Goal: Information Seeking & Learning: Learn about a topic

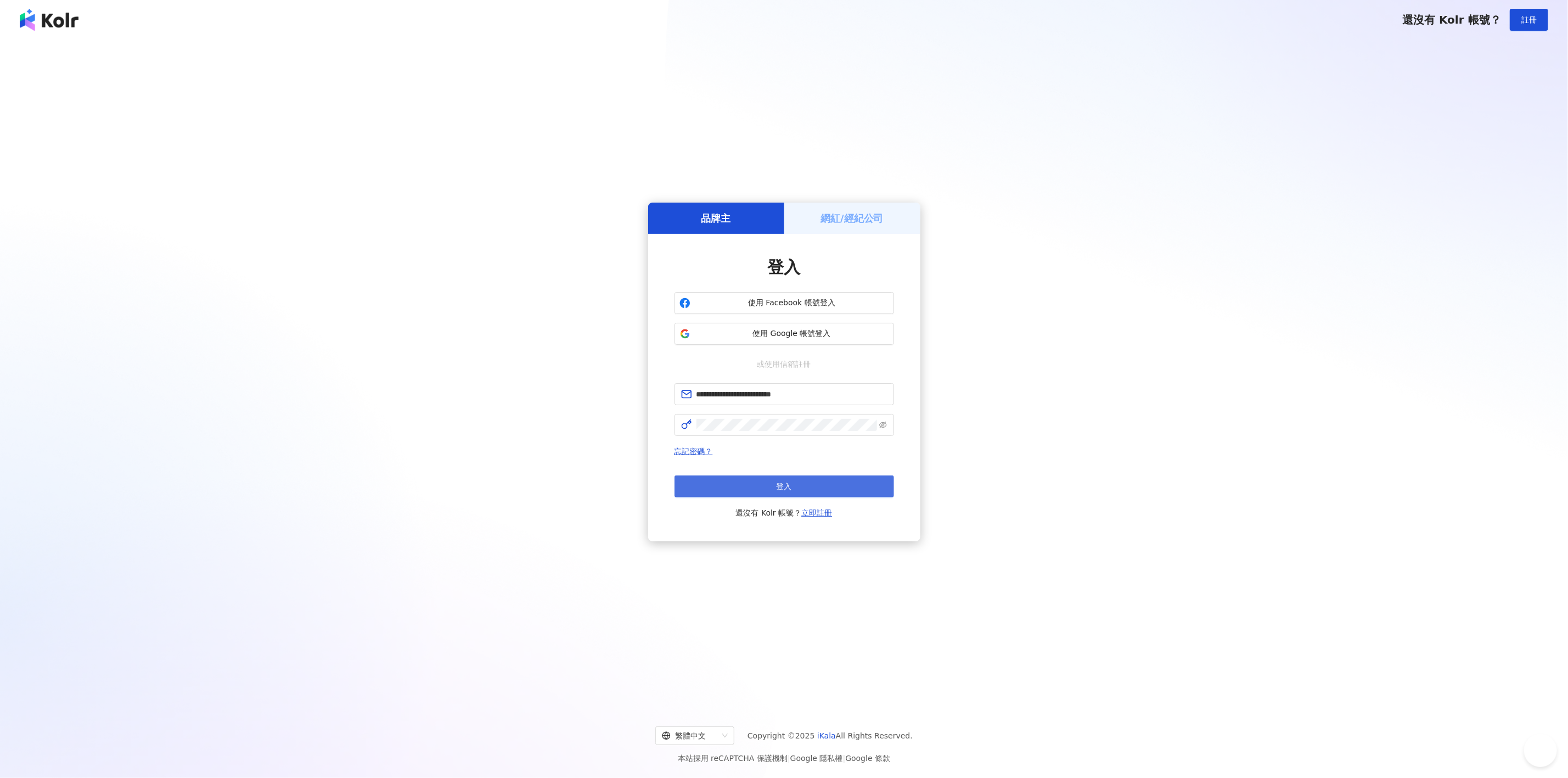
click at [779, 480] on button "登入" at bounding box center [784, 486] width 220 height 22
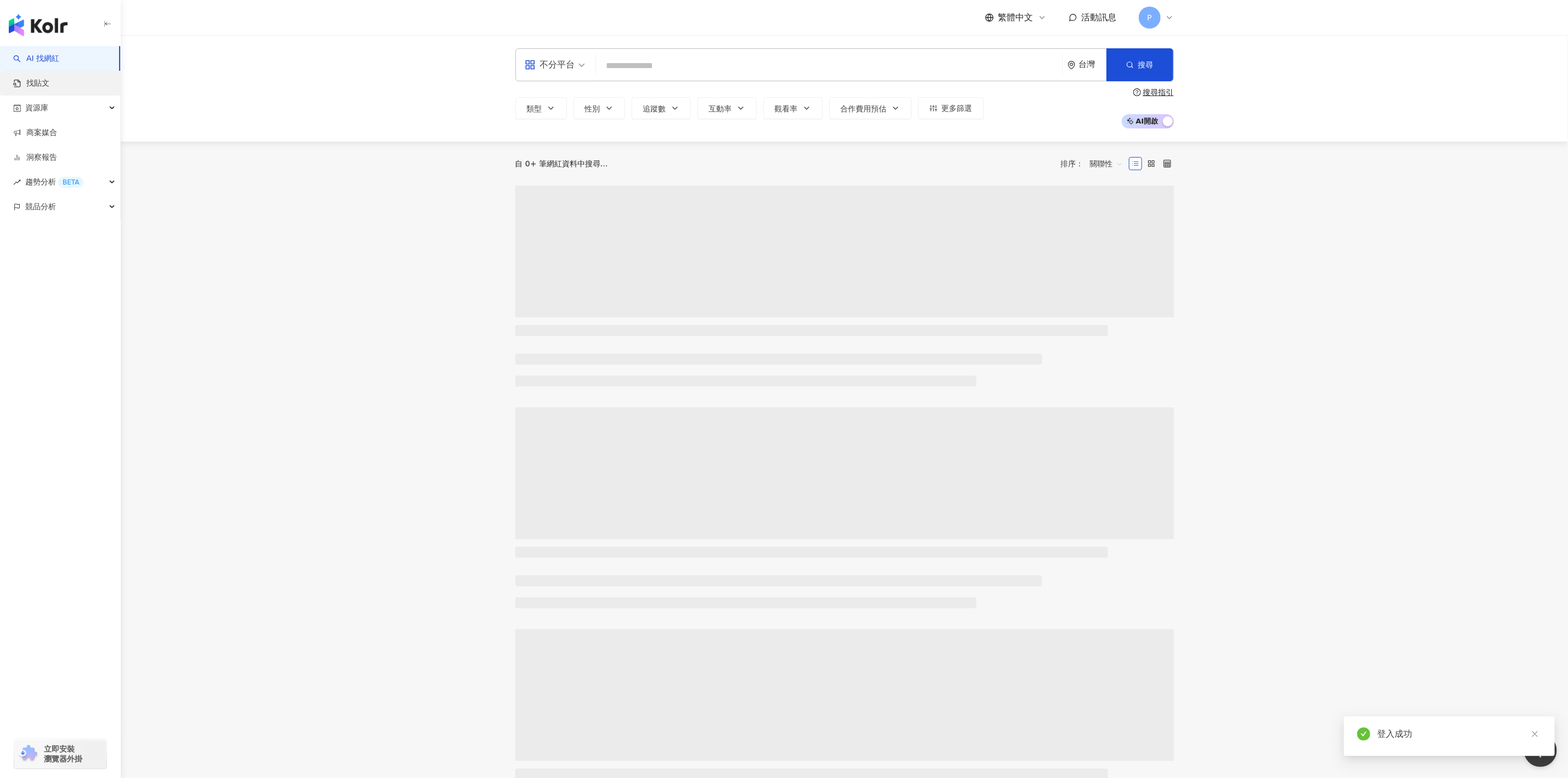
click at [50, 78] on link "找貼文" at bounding box center [31, 83] width 36 height 11
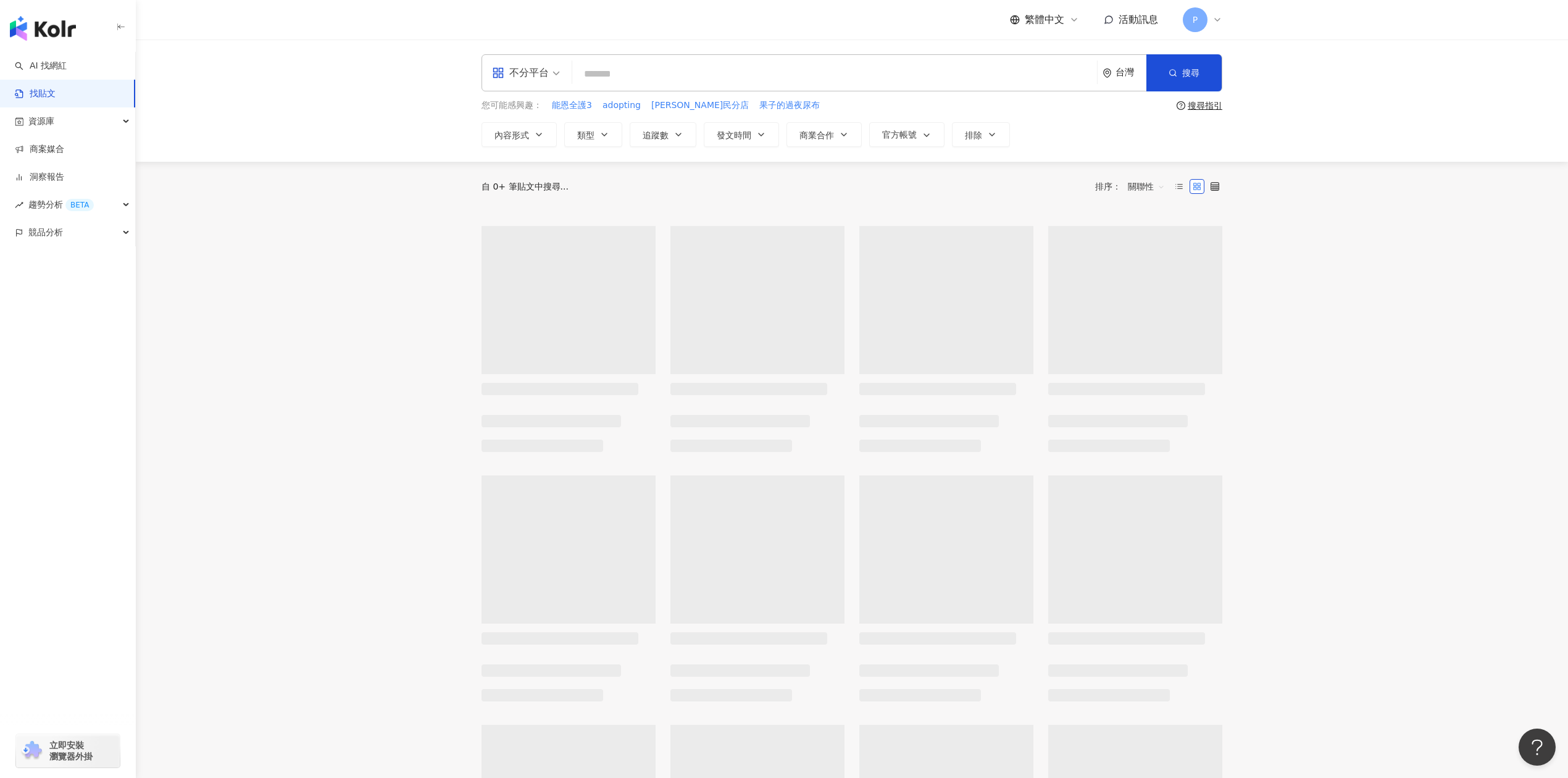
click at [627, 75] on input "search" at bounding box center [834, 73] width 515 height 27
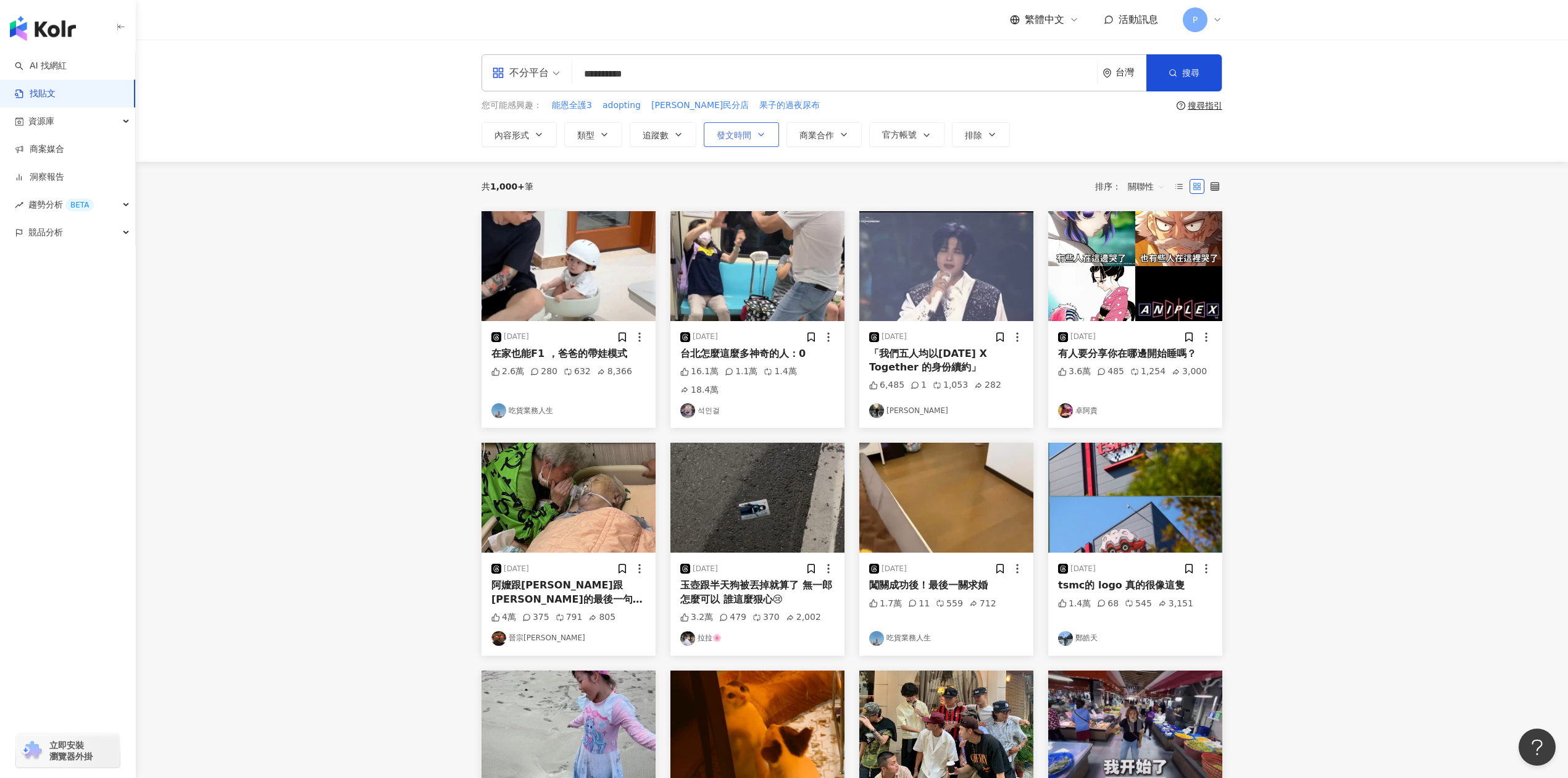
type input "**********"
click at [726, 139] on span "發文時間" at bounding box center [734, 136] width 35 height 10
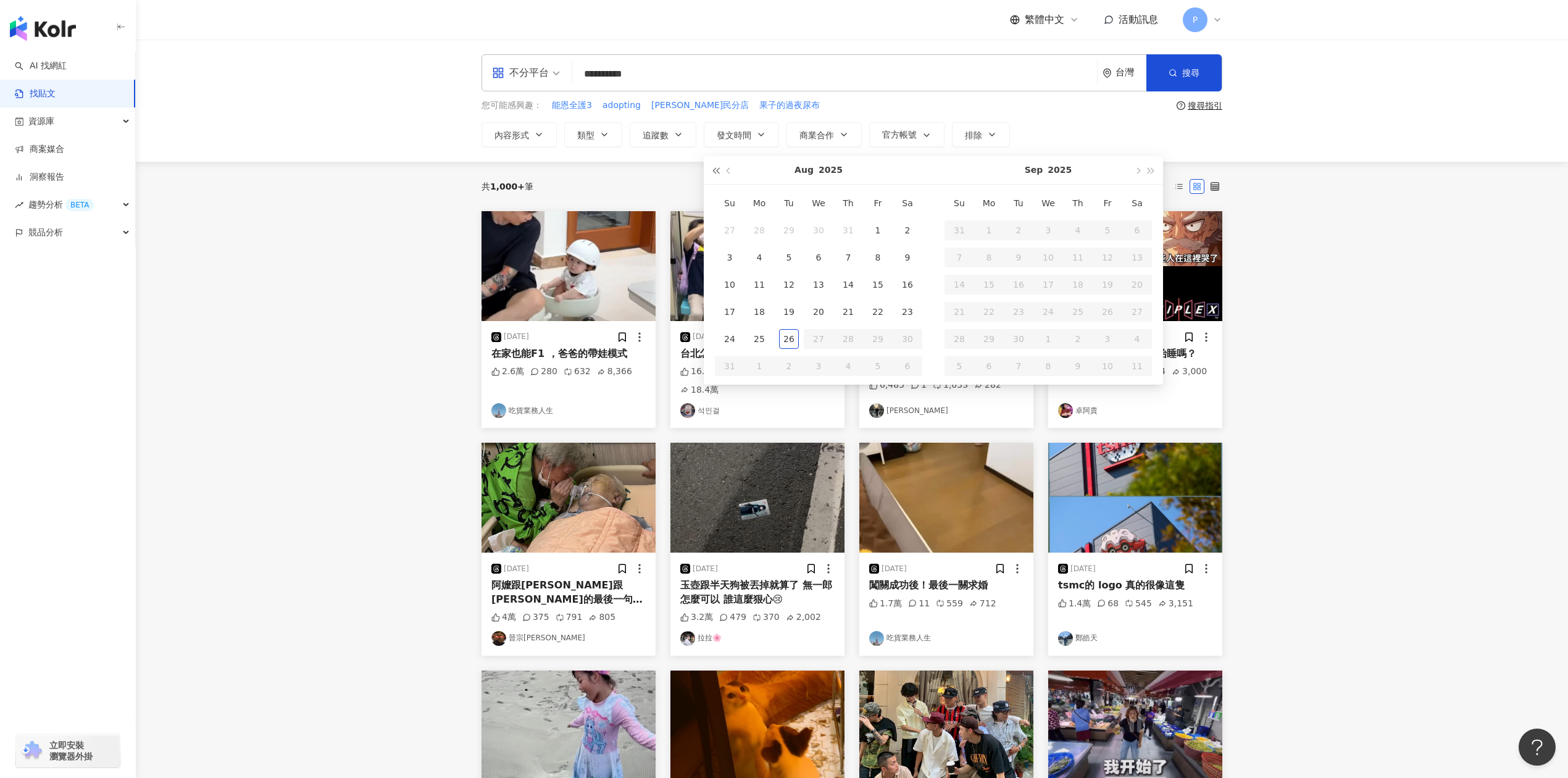
click at [713, 173] on button "button" at bounding box center [715, 170] width 14 height 28
click at [1150, 171] on span "button" at bounding box center [1151, 171] width 7 height 7
click at [727, 172] on span "button" at bounding box center [729, 171] width 7 height 7
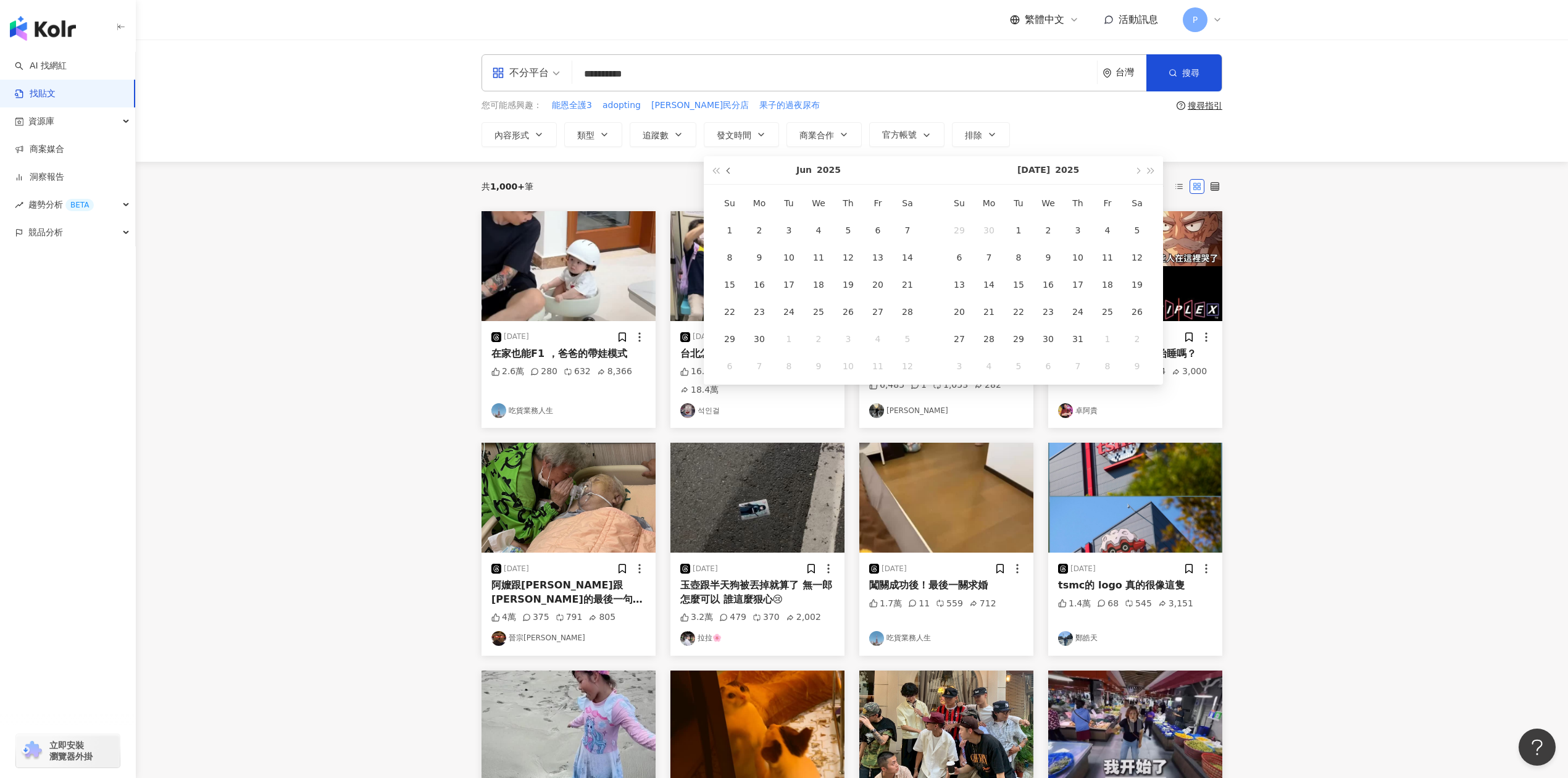
click at [727, 172] on span "button" at bounding box center [729, 171] width 7 height 7
type input "**********"
click at [726, 171] on button "button" at bounding box center [729, 170] width 14 height 28
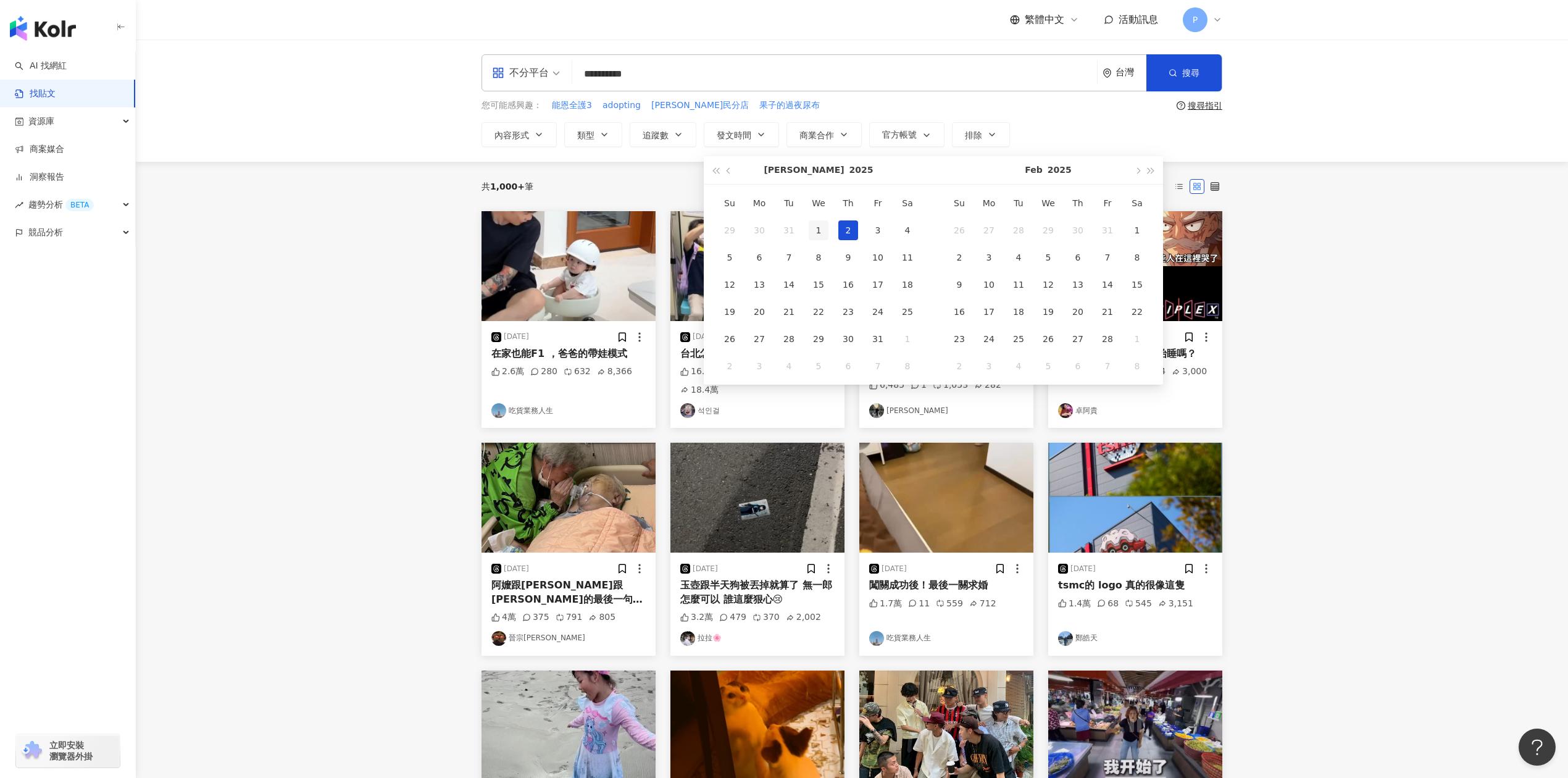
type input "**********"
click at [827, 228] on div "1" at bounding box center [818, 230] width 20 height 20
type input "**********"
click at [1140, 172] on span "button" at bounding box center [1137, 171] width 7 height 7
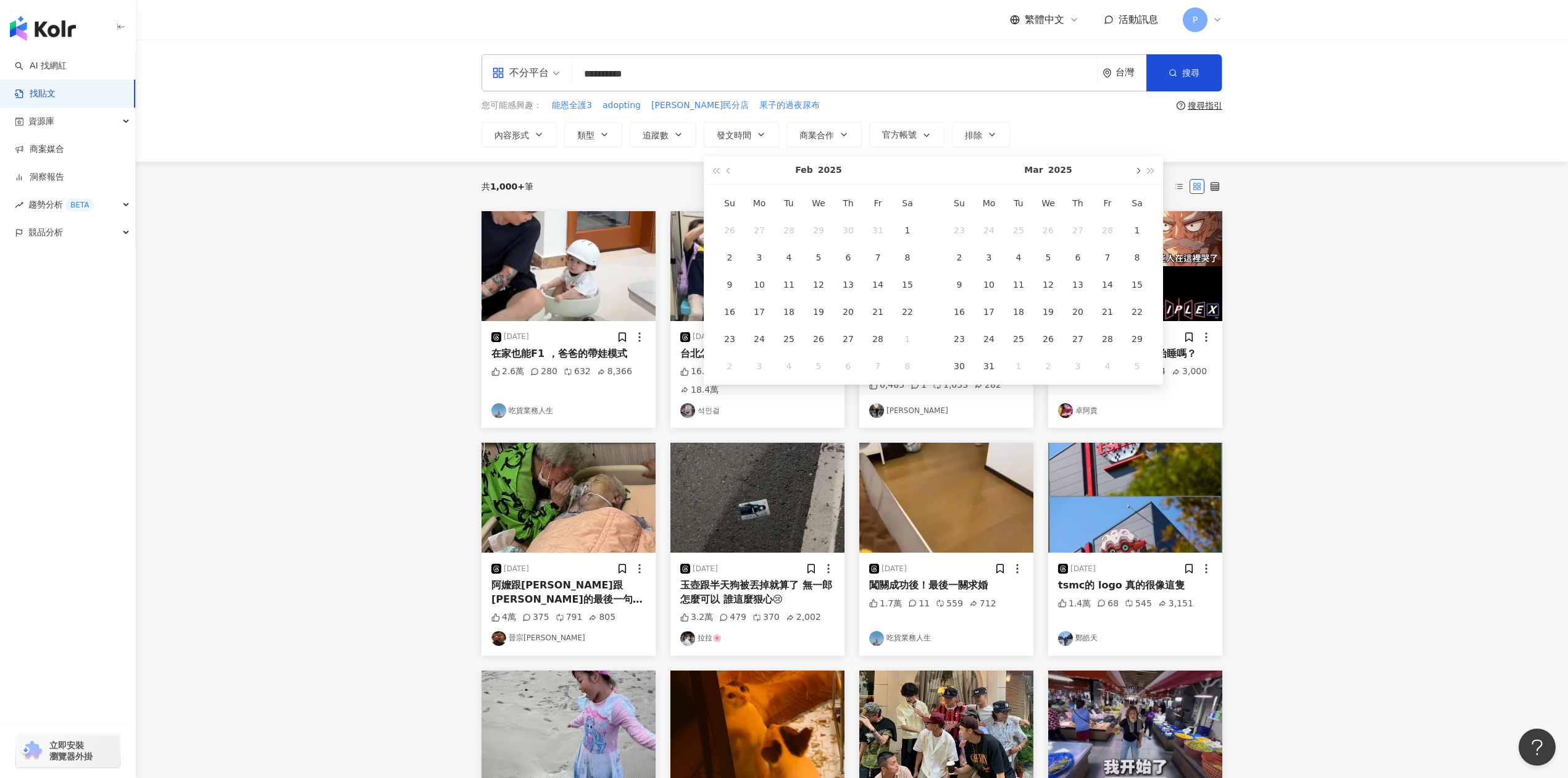
click at [1140, 172] on span "button" at bounding box center [1137, 171] width 7 height 7
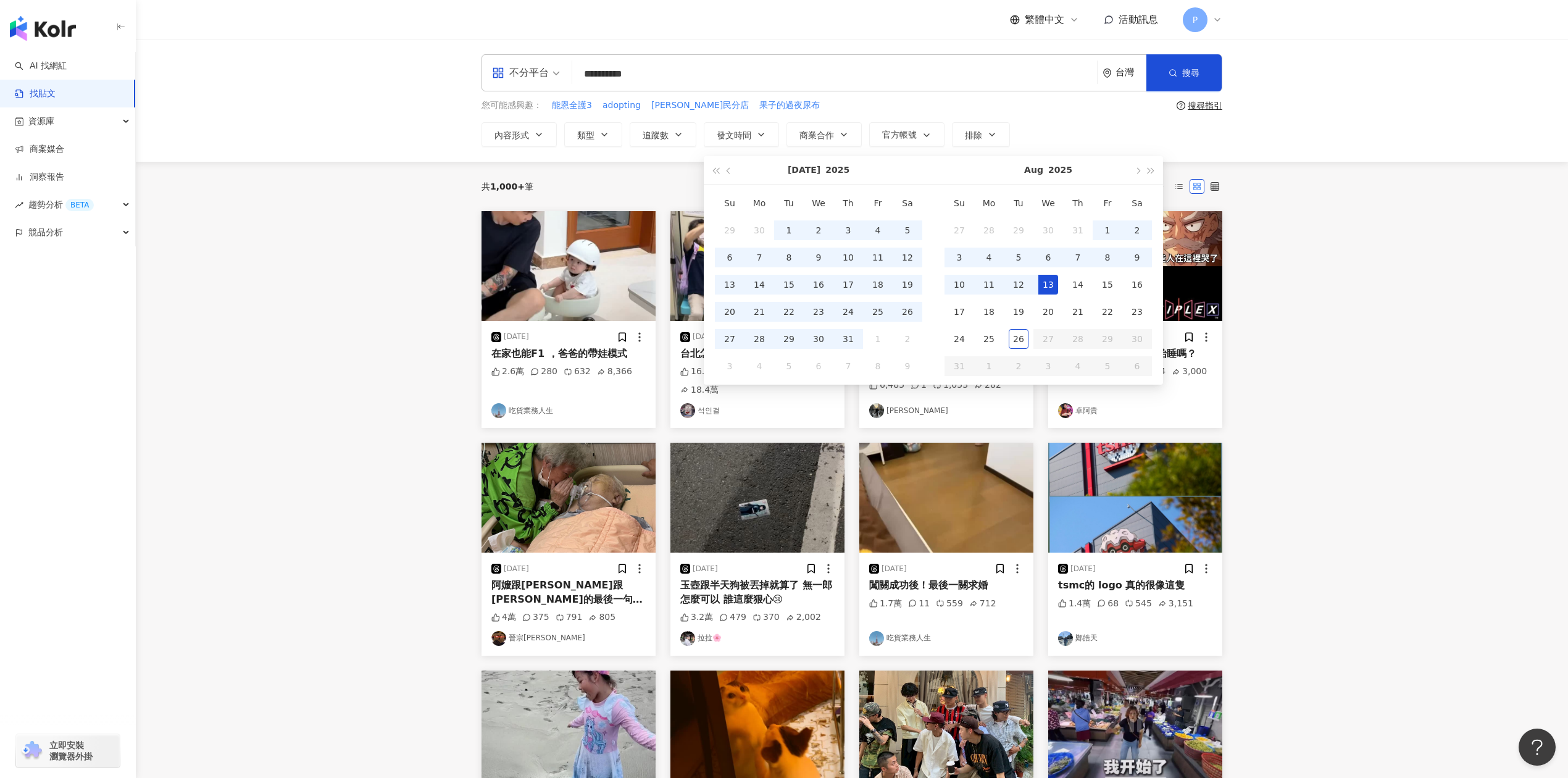
type input "**********"
click at [1020, 342] on div "26" at bounding box center [1018, 339] width 20 height 20
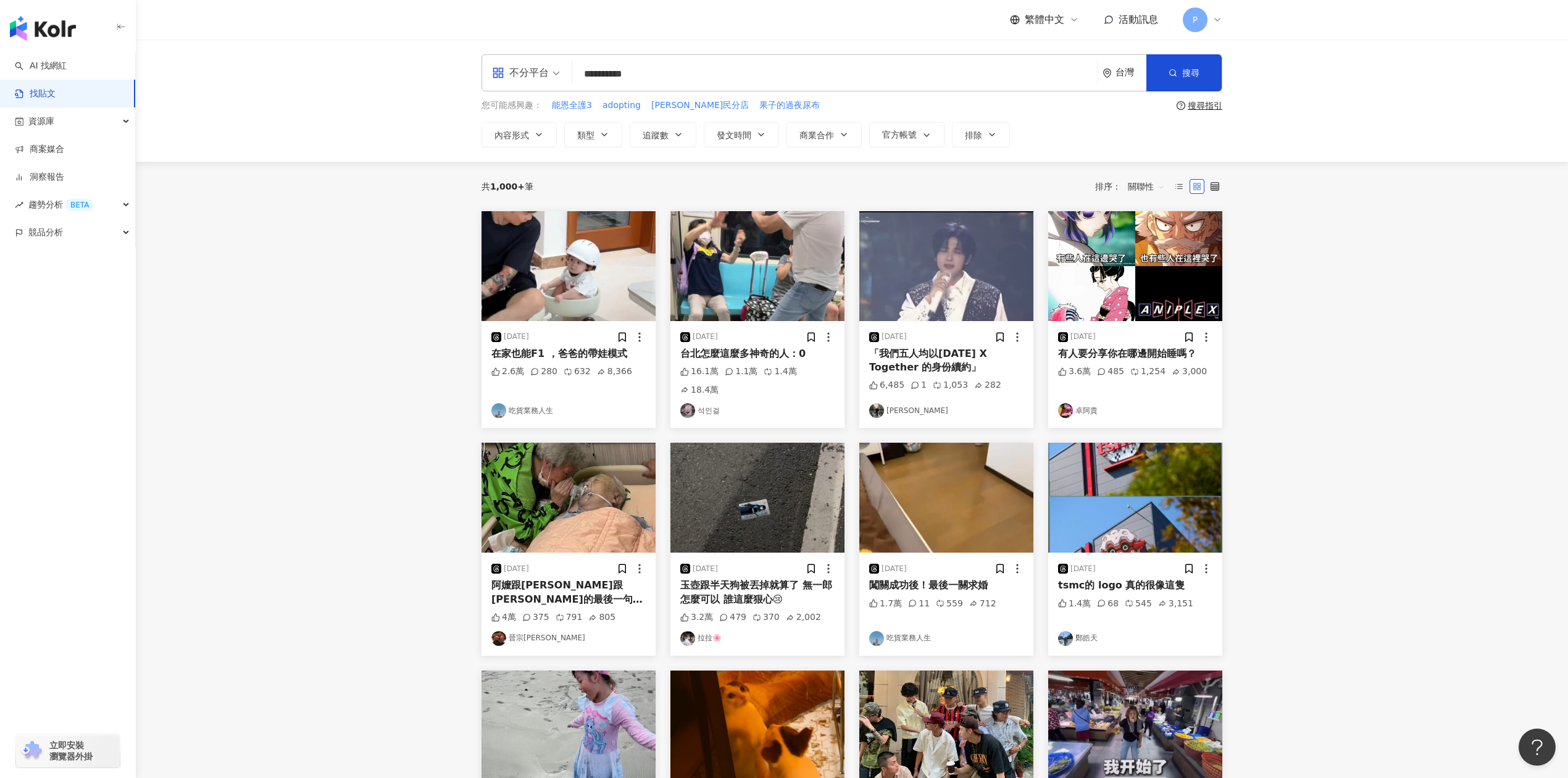
type input "**********"
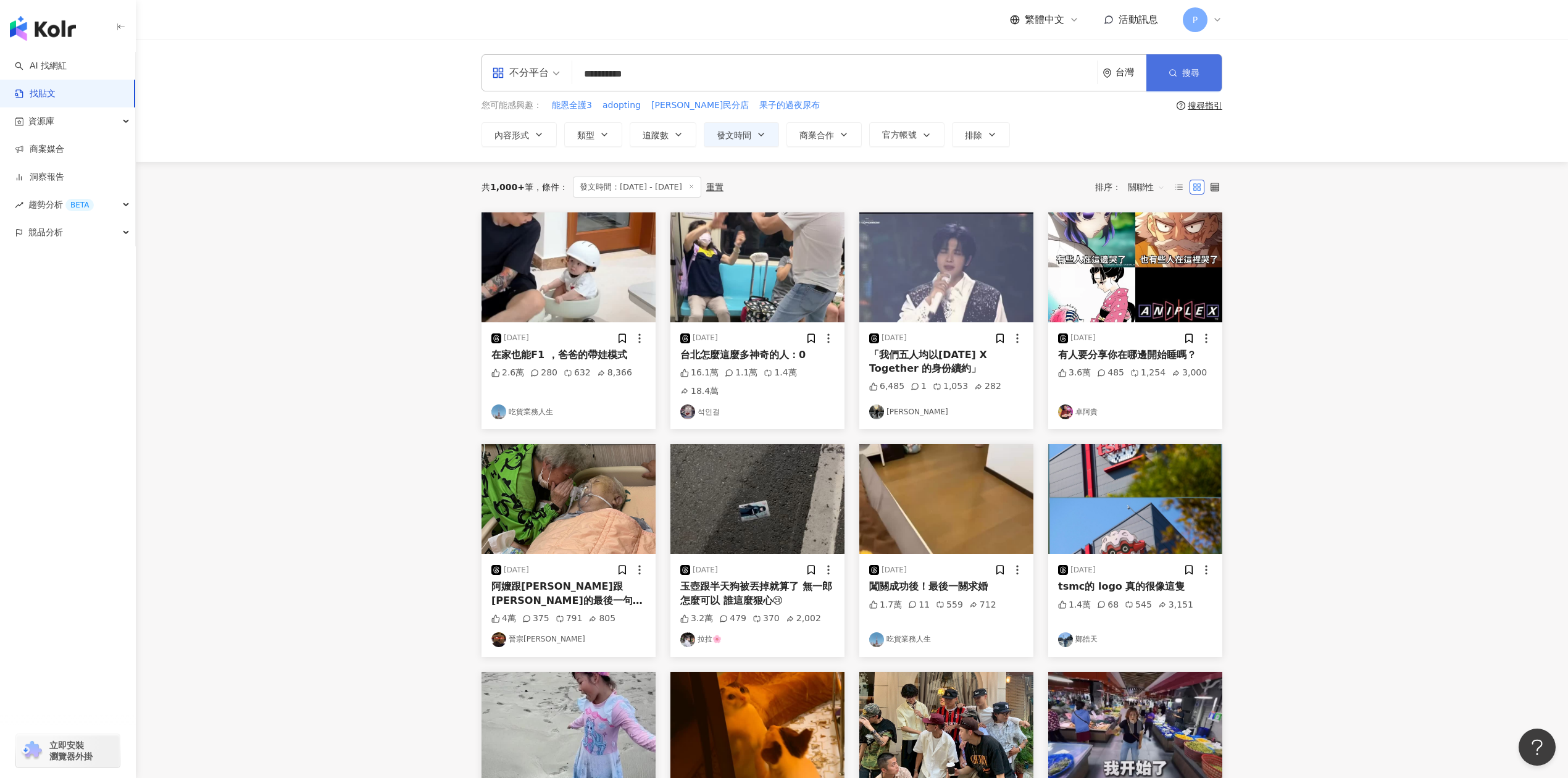
click at [1174, 79] on button "搜尋" at bounding box center [1184, 73] width 75 height 37
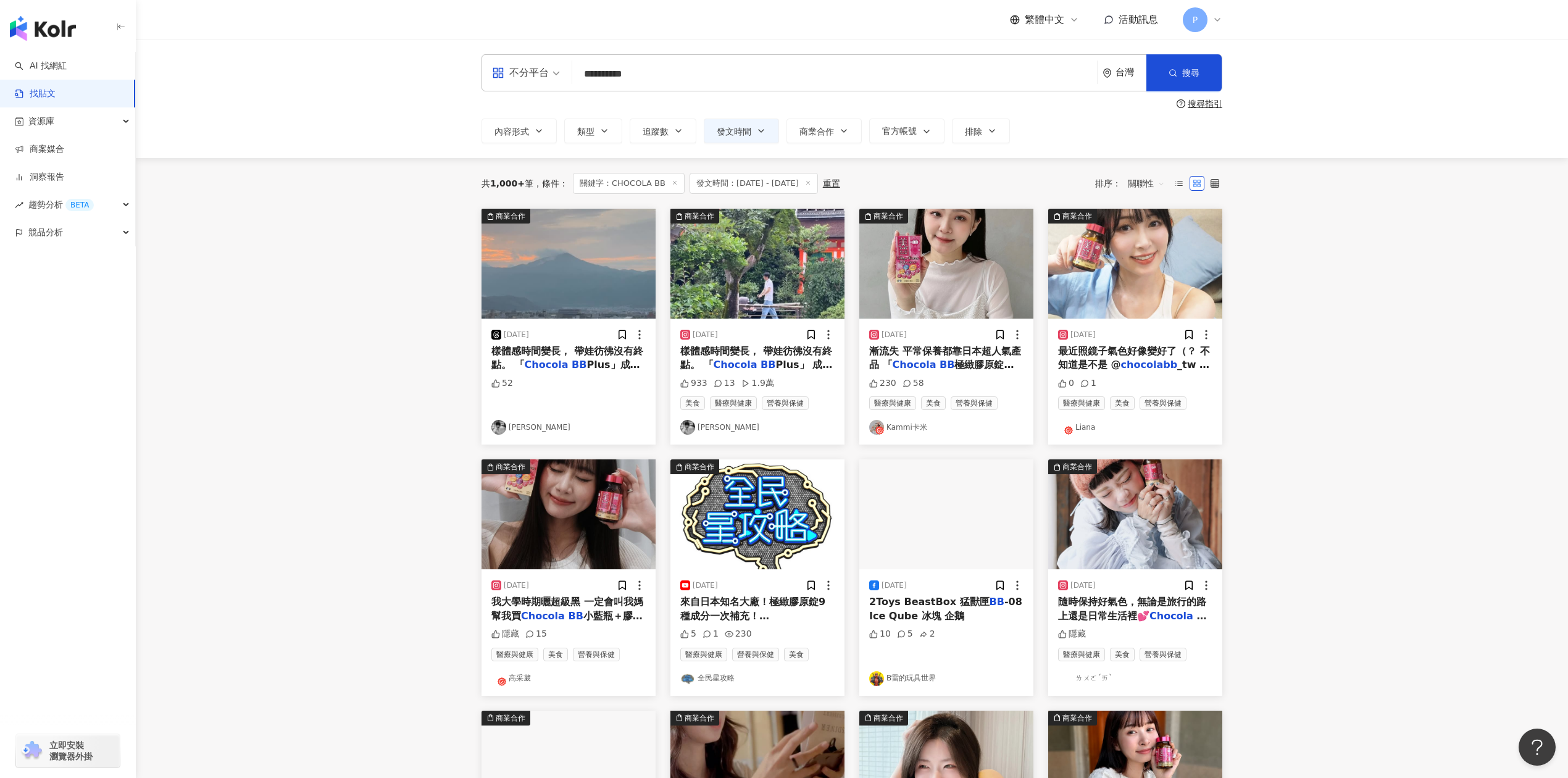
drag, startPoint x: 573, startPoint y: 605, endPoint x: 601, endPoint y: 632, distance: 38.9
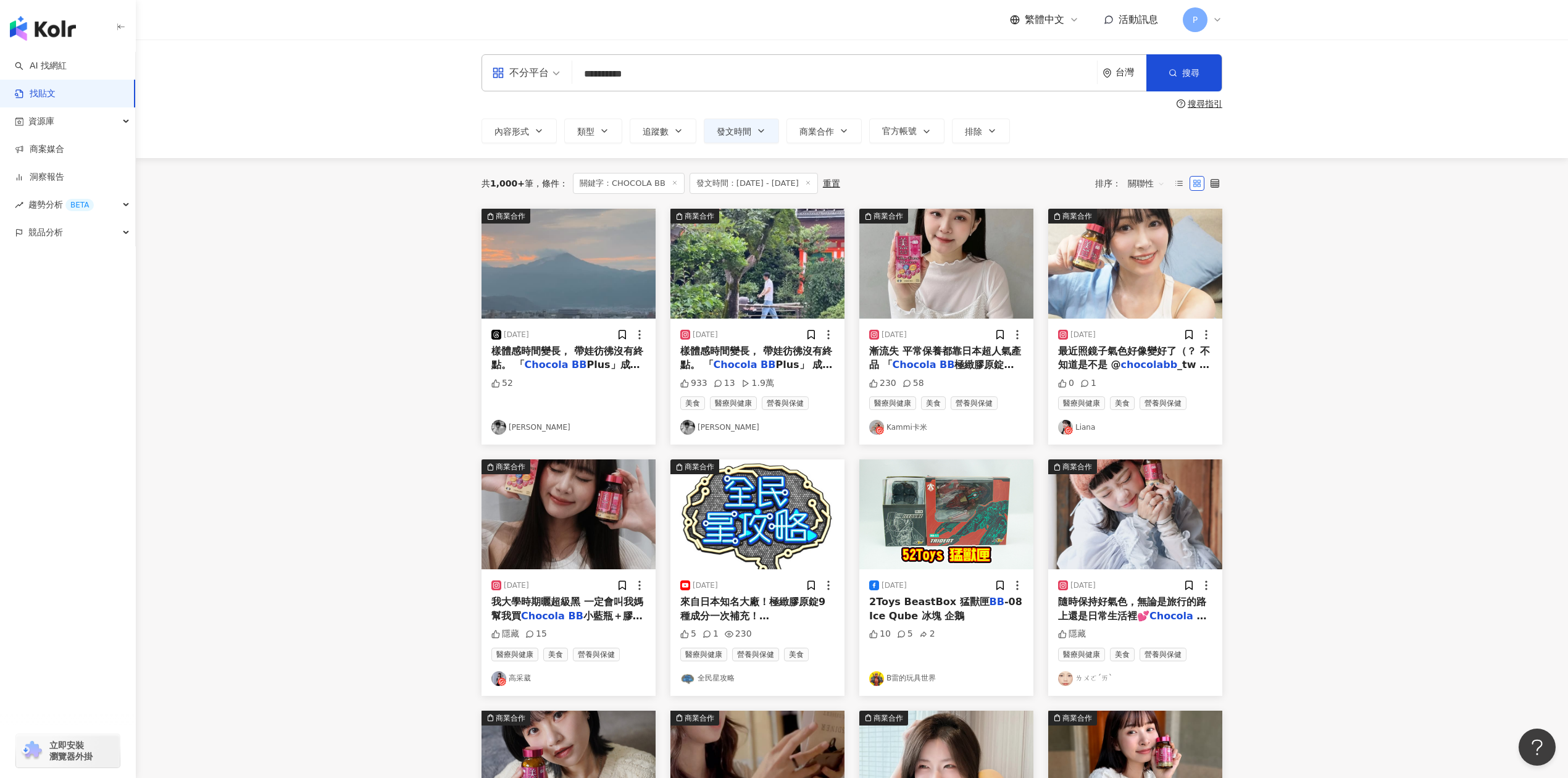
click at [601, 632] on div "隱藏 15" at bounding box center [568, 634] width 154 height 12
click at [592, 611] on span "小藍瓶＋膠原錠🤍�" at bounding box center [567, 622] width 152 height 25
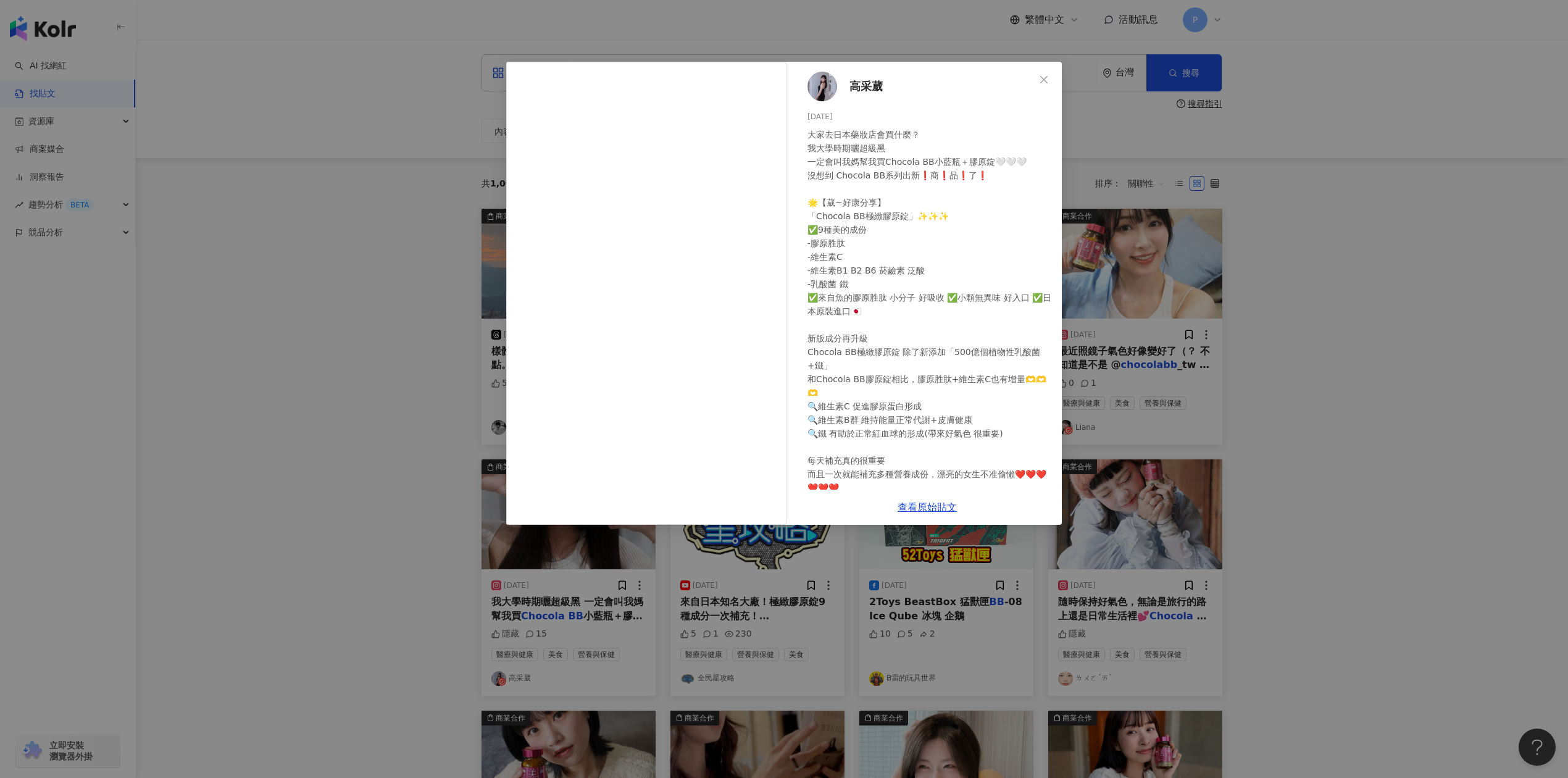
scroll to position [65, 0]
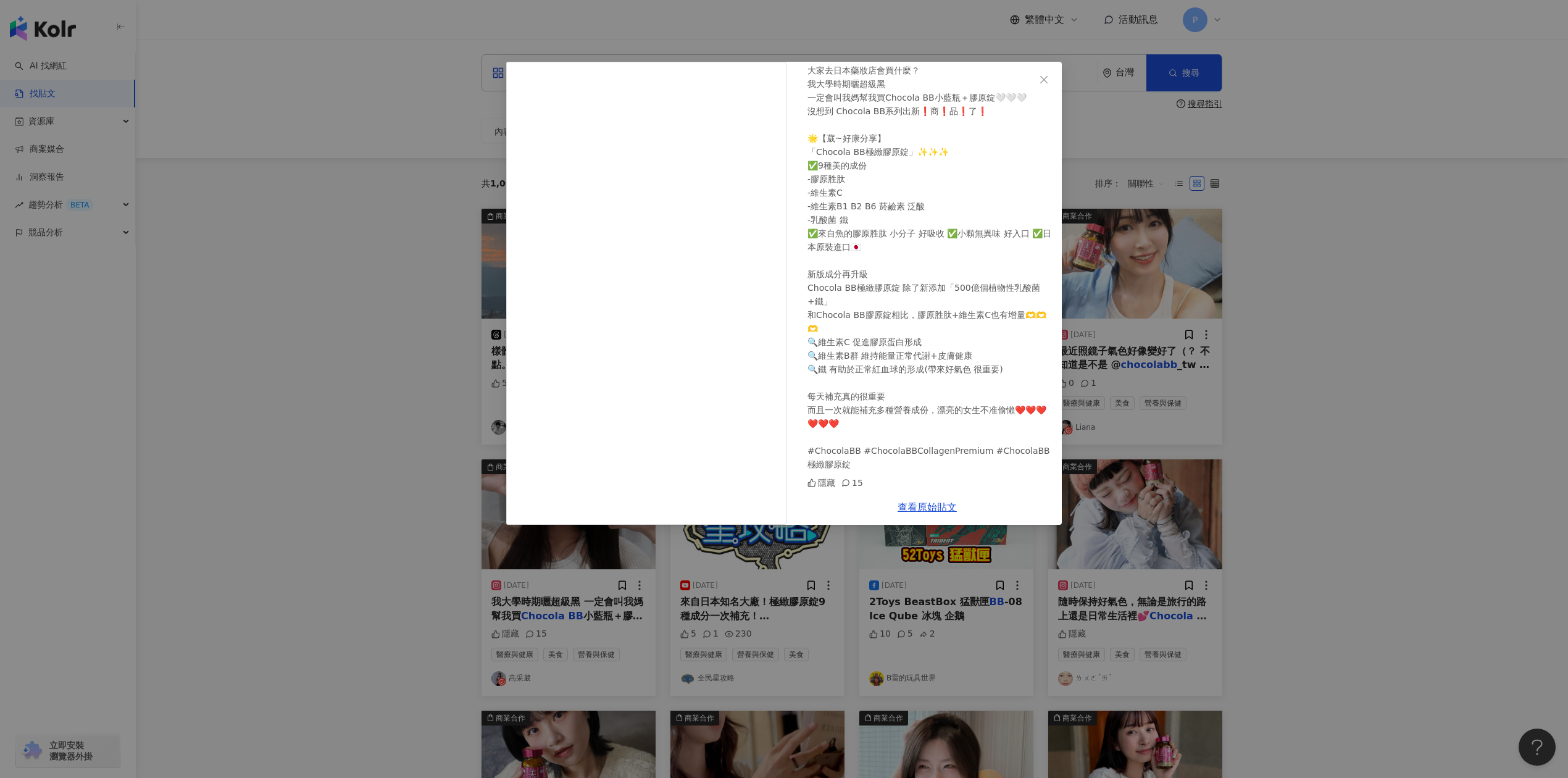
click at [1316, 408] on div "[PERSON_NAME] [DATE] 隱藏 15 查看原始貼文" at bounding box center [784, 389] width 1568 height 778
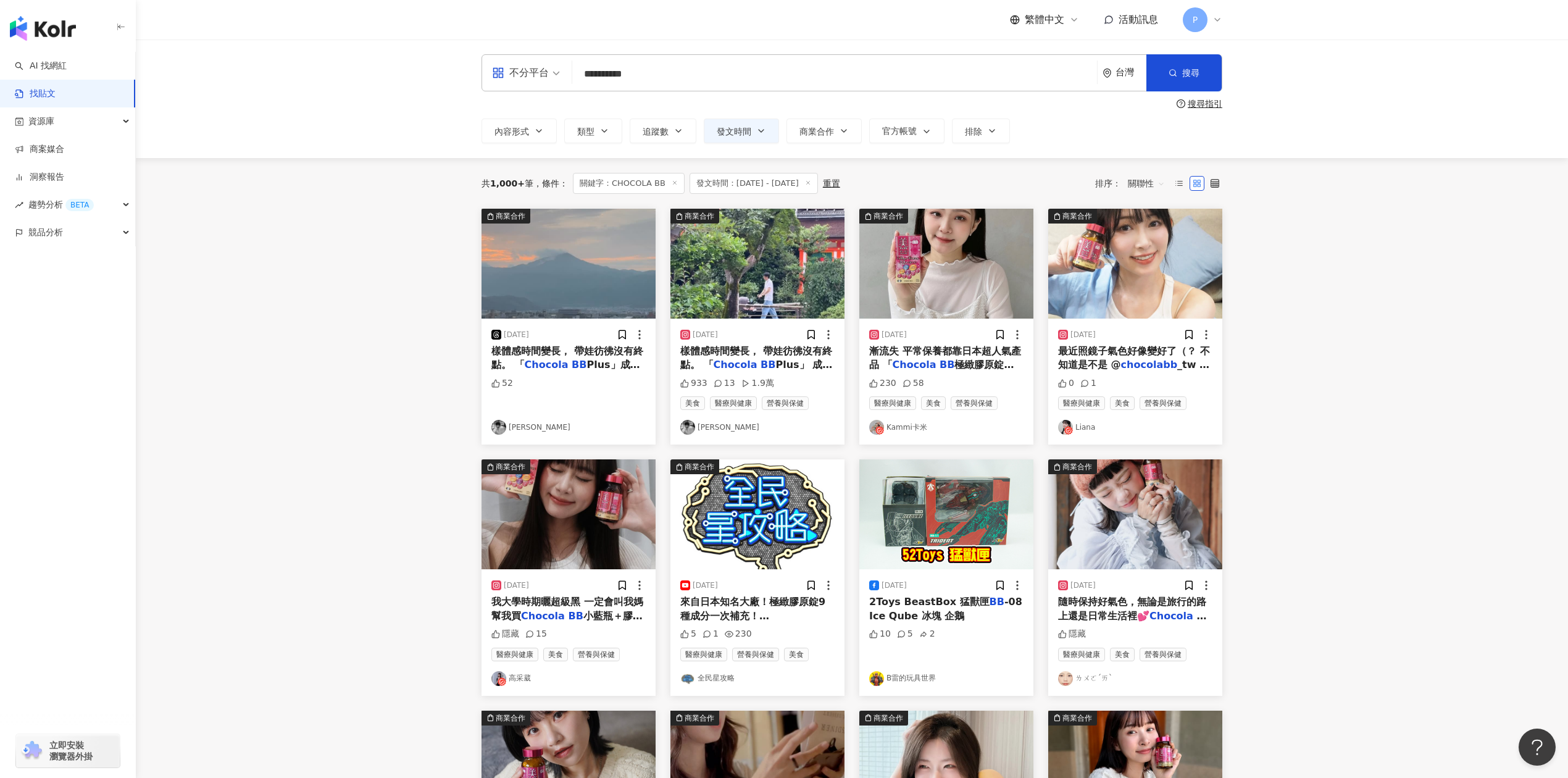
click at [966, 285] on img at bounding box center [946, 264] width 174 height 110
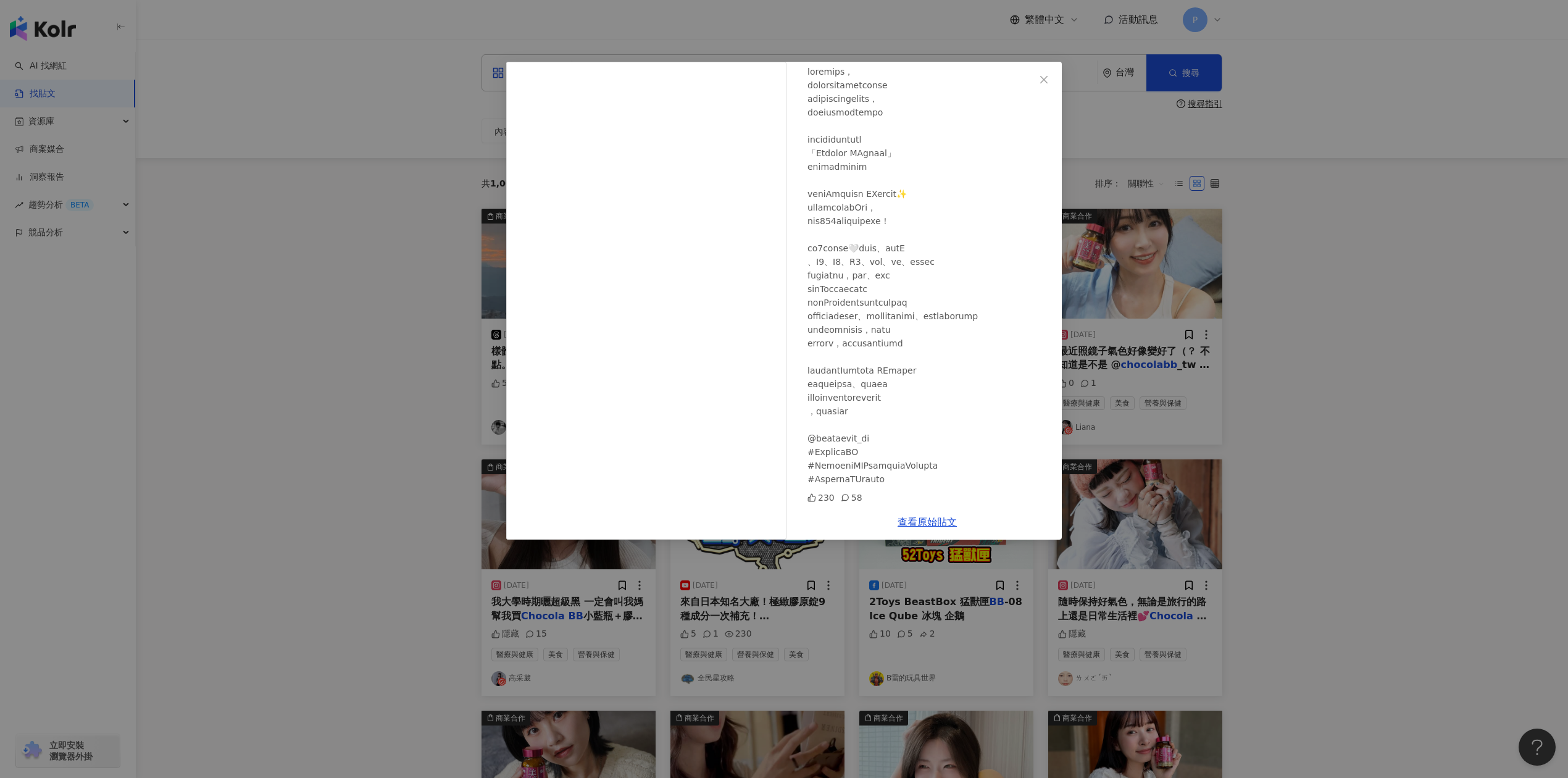
scroll to position [0, 0]
click at [1464, 256] on div "Kammi卡米 [DATE] 230 58 查看原始貼文" at bounding box center [784, 389] width 1568 height 778
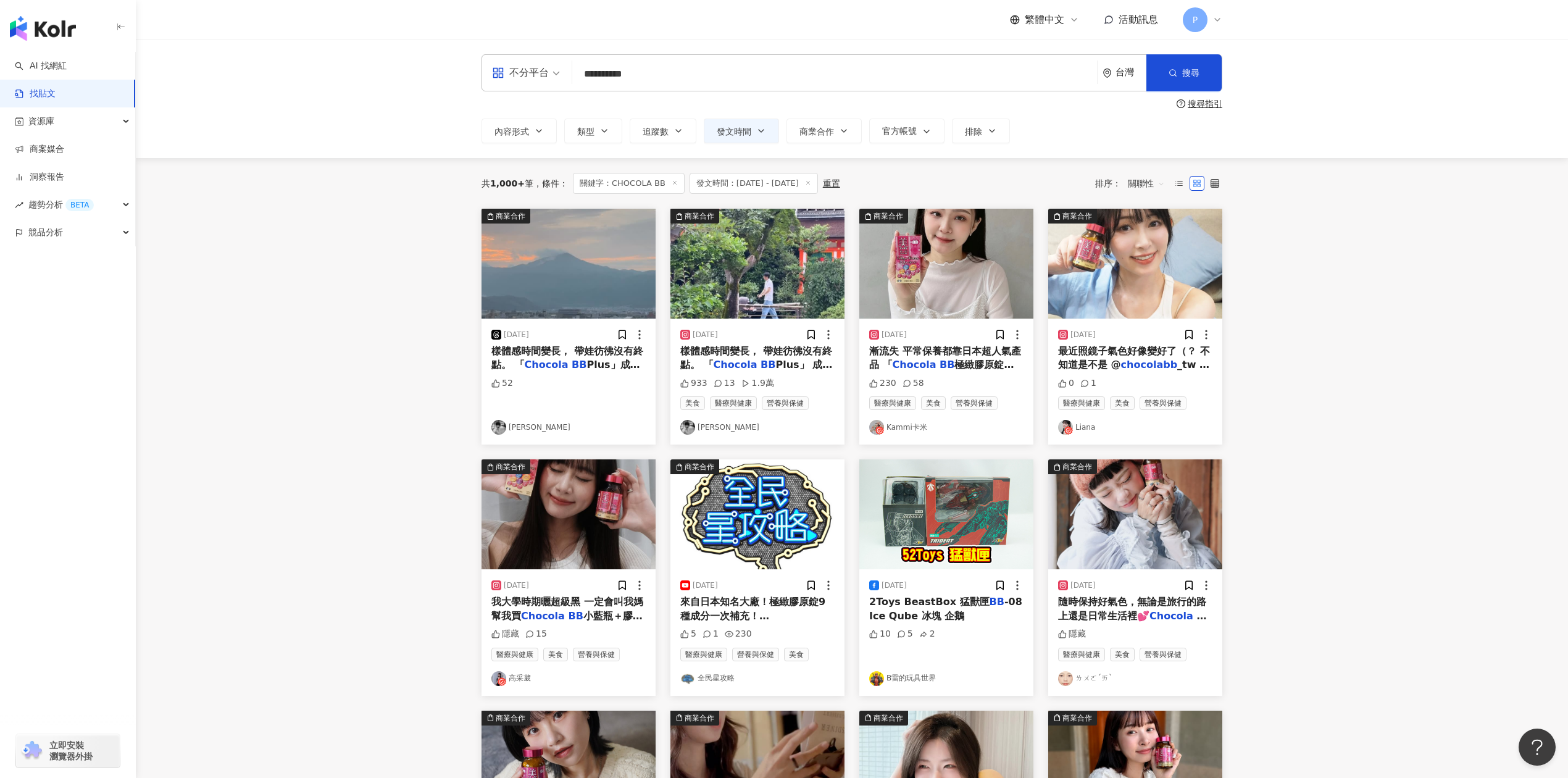
click at [1124, 348] on span "最近照鏡子氣色好像變好了（？ 不知道是不是 @" at bounding box center [1133, 357] width 152 height 25
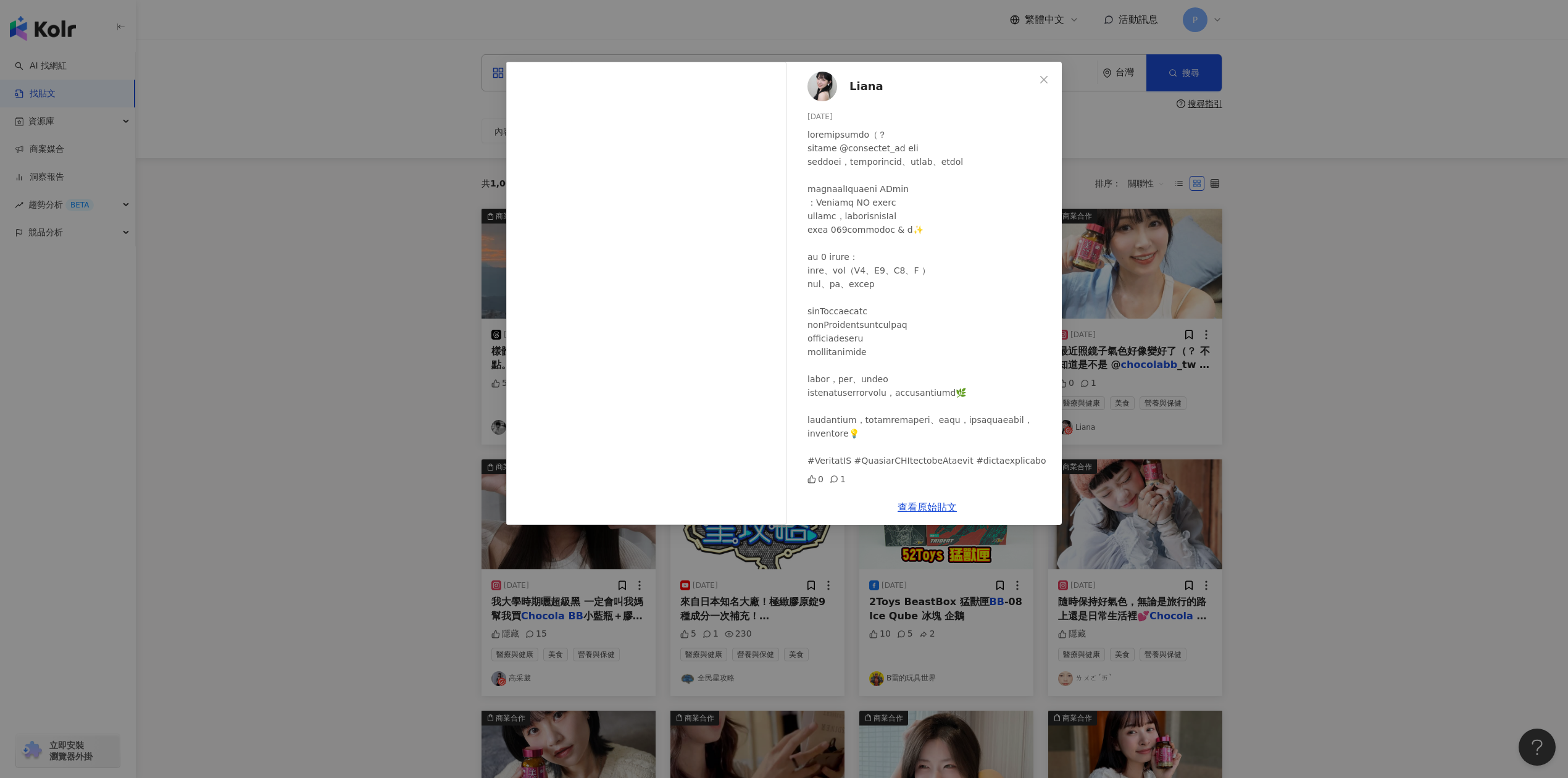
click at [1382, 374] on div "Liana [DATE] 0 1 查看原始貼文" at bounding box center [784, 389] width 1568 height 778
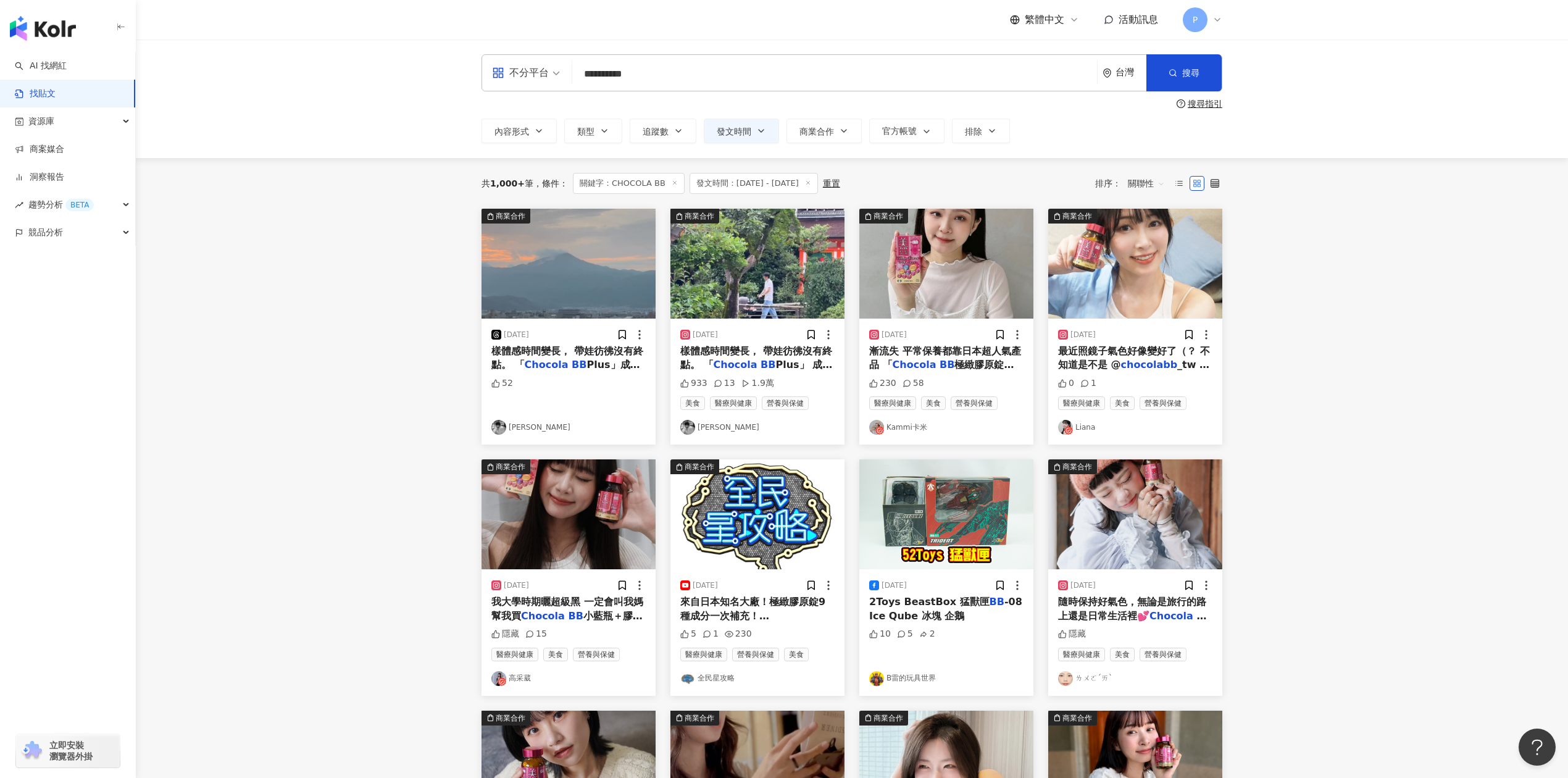
click at [1161, 542] on img at bounding box center [1135, 514] width 174 height 110
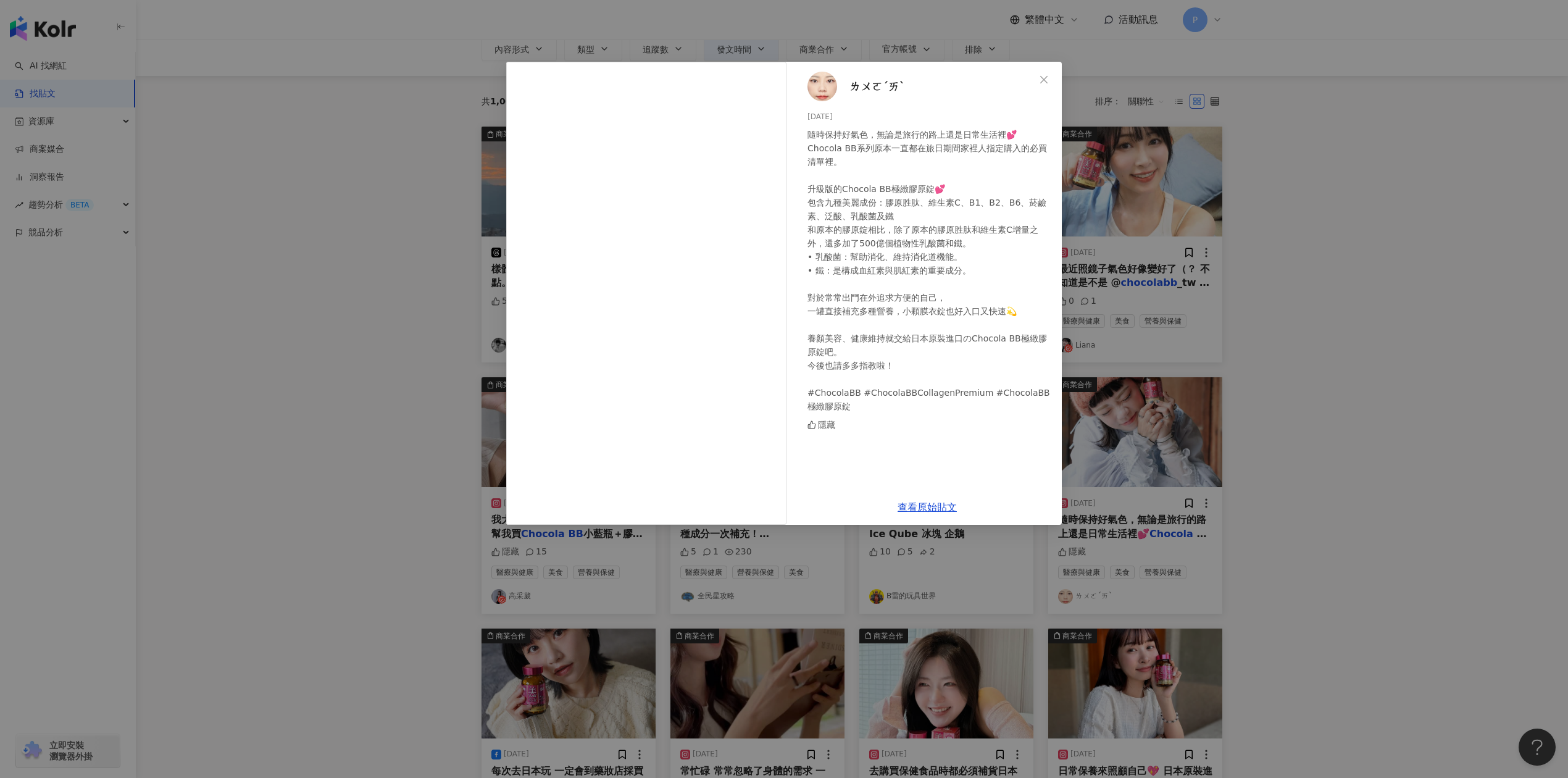
click at [1341, 376] on div "ㄌㄨㄛˊㄞˋ [DATE] 隨時保持好氣色，無論是旅行的路上還是日常生活裡💕 Chocola BB系列原本一直都在旅日期間家裡人指定購入的必買清單裡。 升級版…" at bounding box center [784, 389] width 1568 height 778
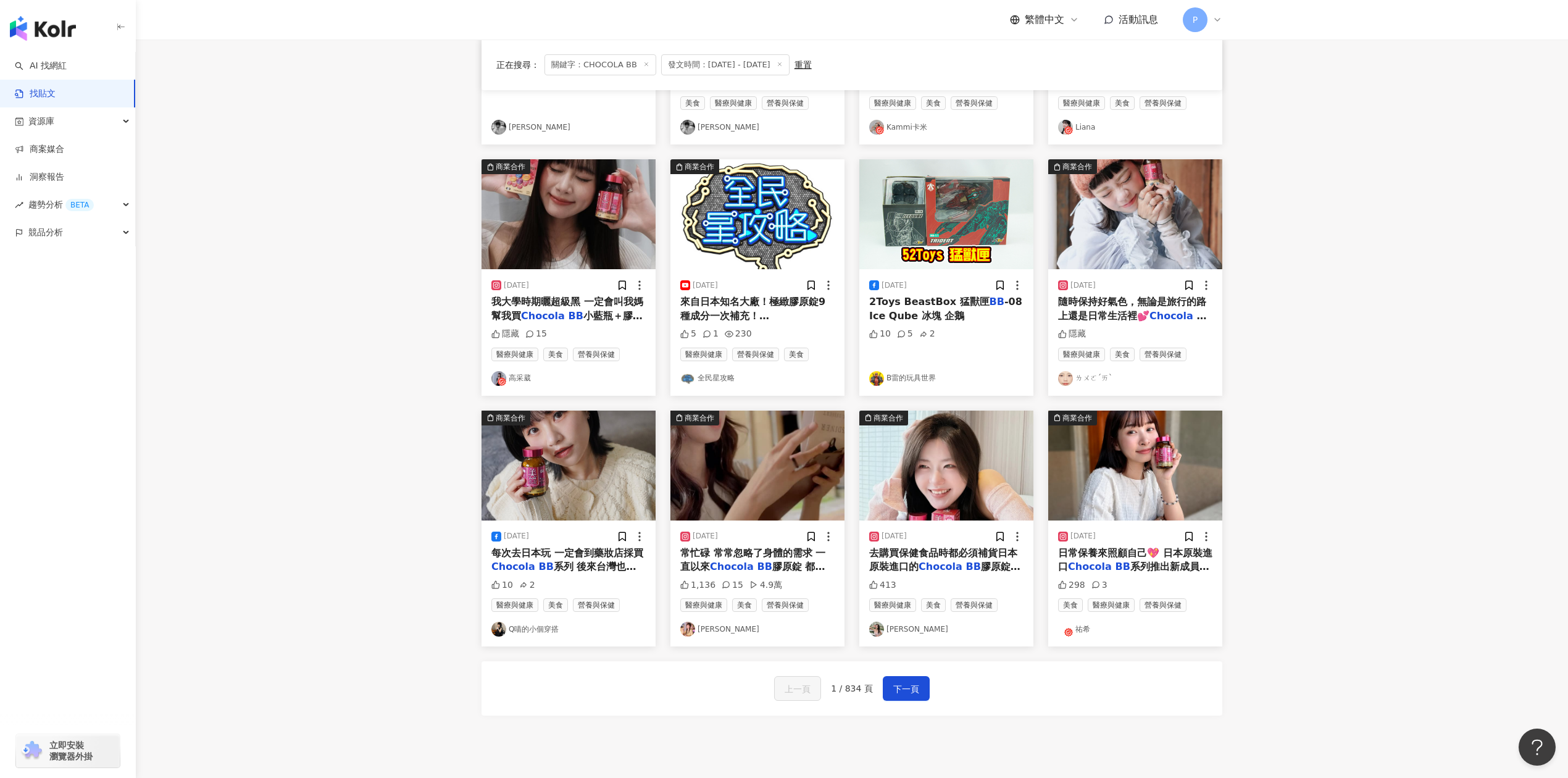
scroll to position [329, 0]
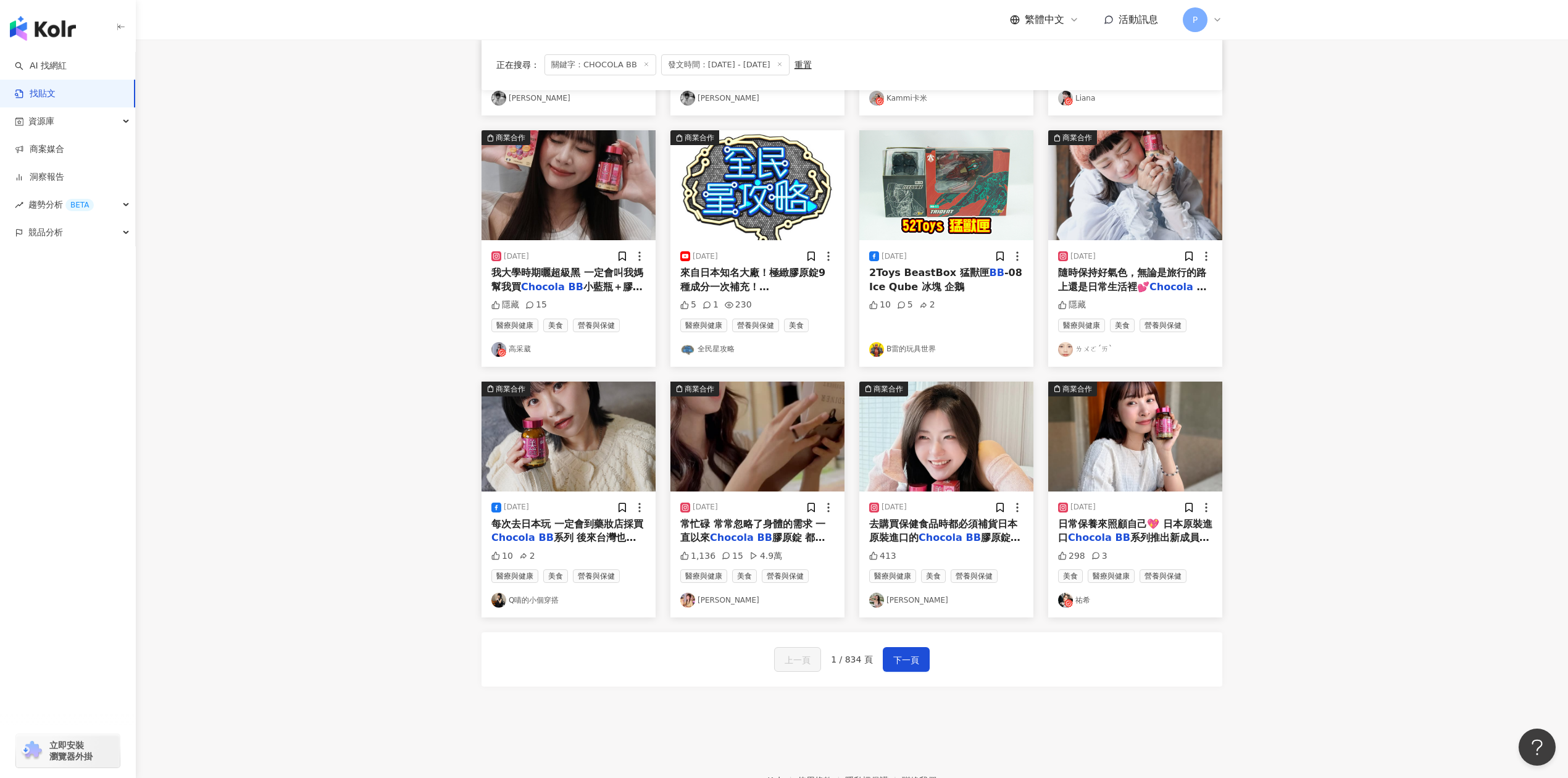
click at [567, 551] on div "10 2" at bounding box center [568, 556] width 154 height 12
click at [569, 534] on span "系列 後來台灣也有原裝進口能方便購買啦.ᐟ‪‪‪.ᐟ‪‪‪ 跟大家分享新的" at bounding box center [565, 551] width 147 height 39
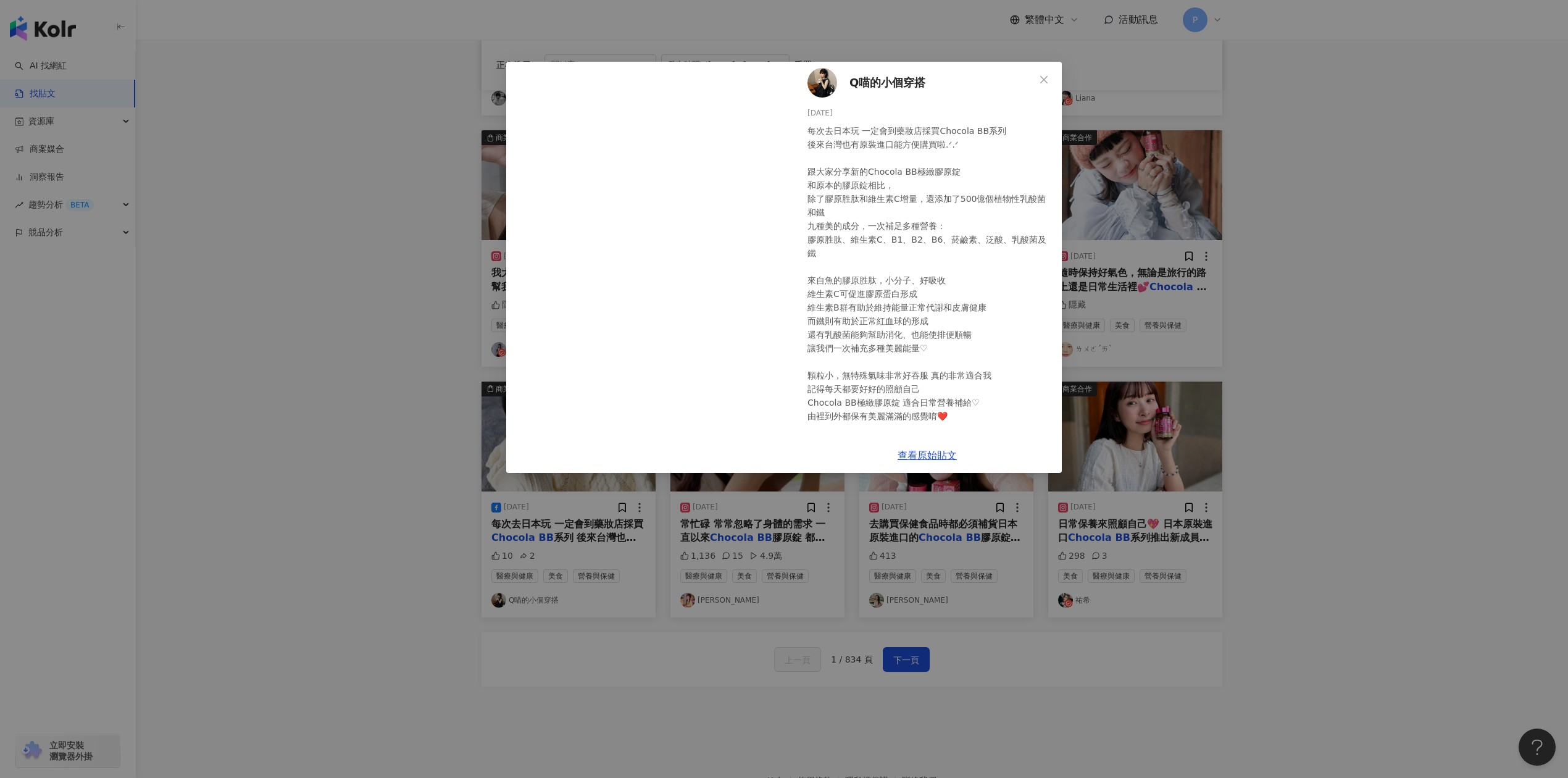
scroll to position [0, 0]
click at [1387, 326] on div "Q喵的小個穿搭 [DATE] 10 2 查看原始貼文" at bounding box center [784, 389] width 1568 height 778
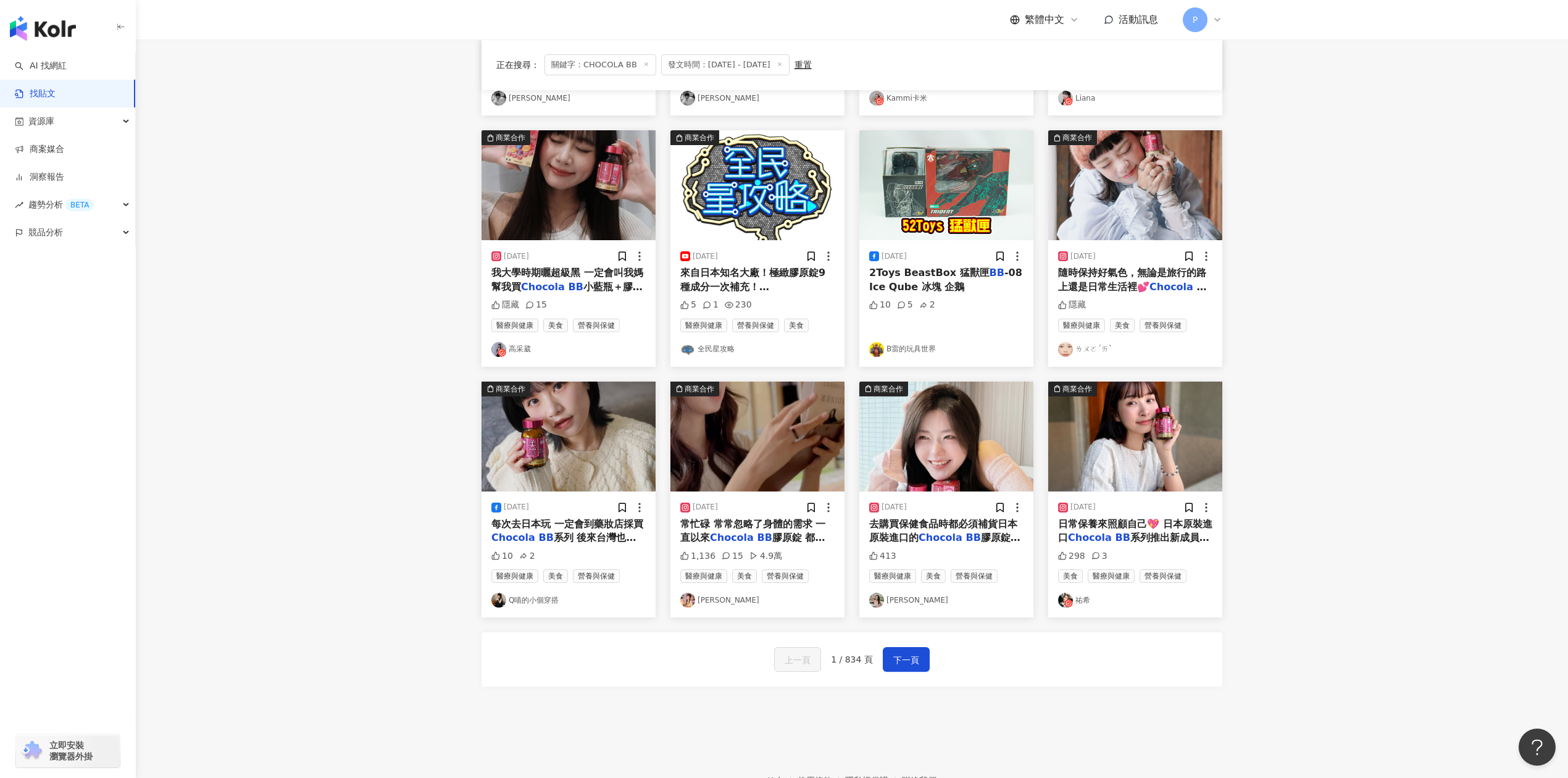
click at [767, 526] on span "常忙碌 常常忽略了身體的需求 一直以來" at bounding box center [752, 530] width 145 height 25
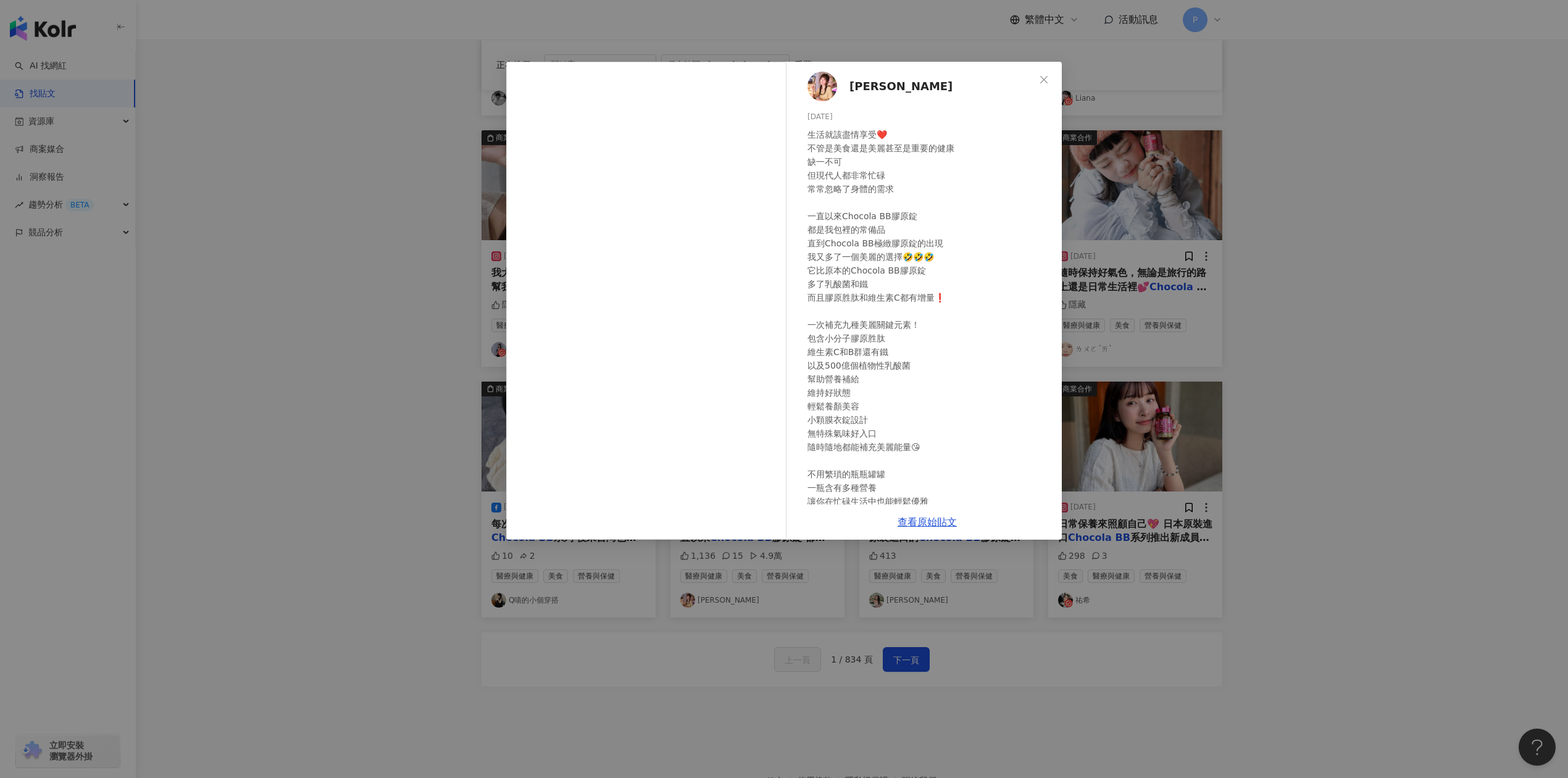
click at [1354, 368] on div "洪詩 [DATE] 生活就該盡情享受❤️ 不管是美食還是美麗甚至是重要的健康 缺一不可 但現代人都非常忙碌 常常忽略了身體的需求 一直以來Chocola BB…" at bounding box center [784, 389] width 1568 height 778
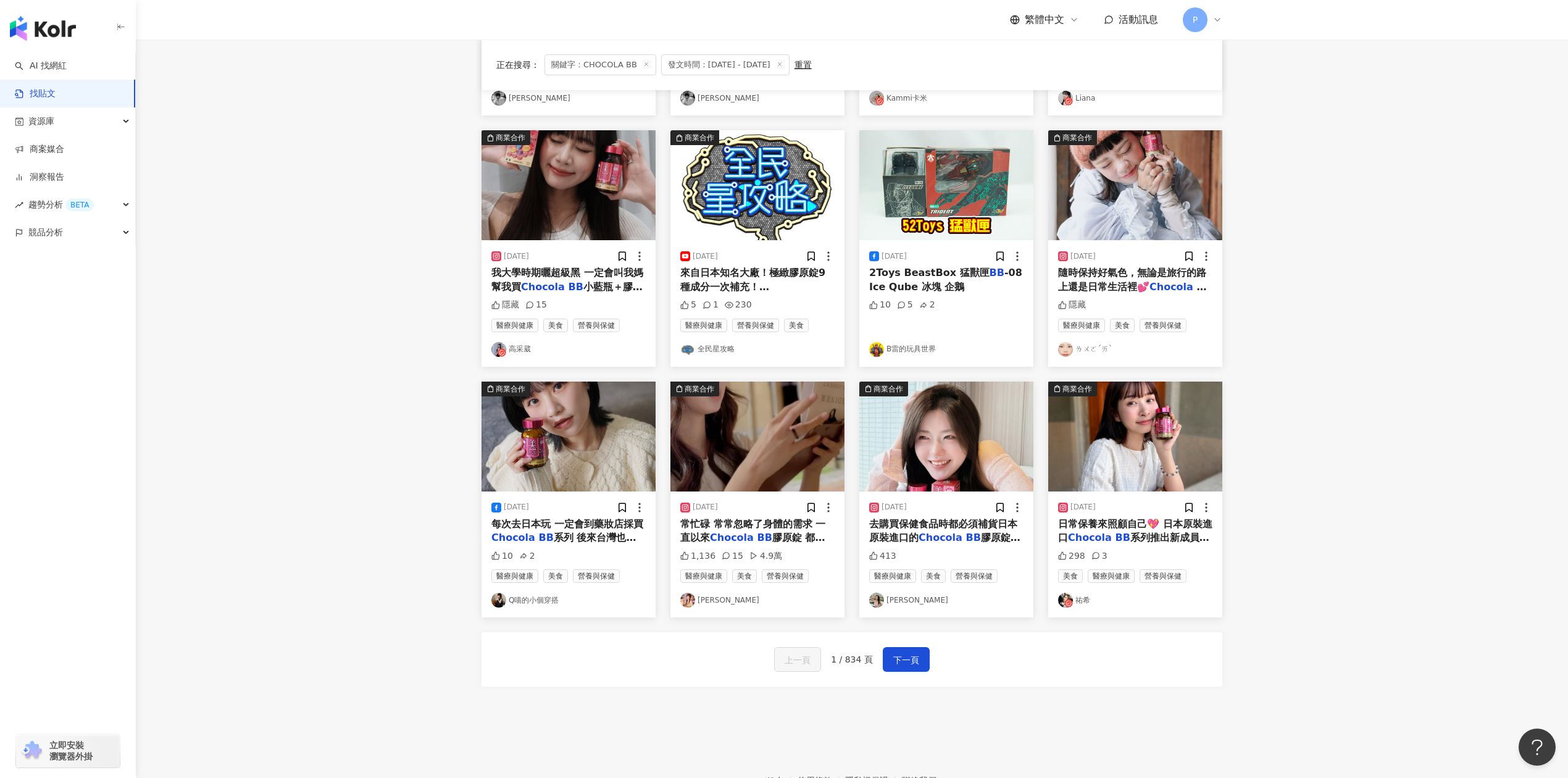
click at [537, 549] on div "[DATE] 每次去日本玩 一定會到藥妝店採買 Chocola BB 系列 後來台灣也有原裝進口能方便購買啦.ᐟ‪‪‪.ᐟ‪‪‪ 跟大家分享新的 Chocol…" at bounding box center [568, 555] width 174 height 126
click at [547, 537] on span "系列 後來台灣也有原裝進口能方便購買啦.ᐟ‪‪‪.ᐟ‪‪‪ 跟大家分享新的" at bounding box center [565, 551] width 147 height 39
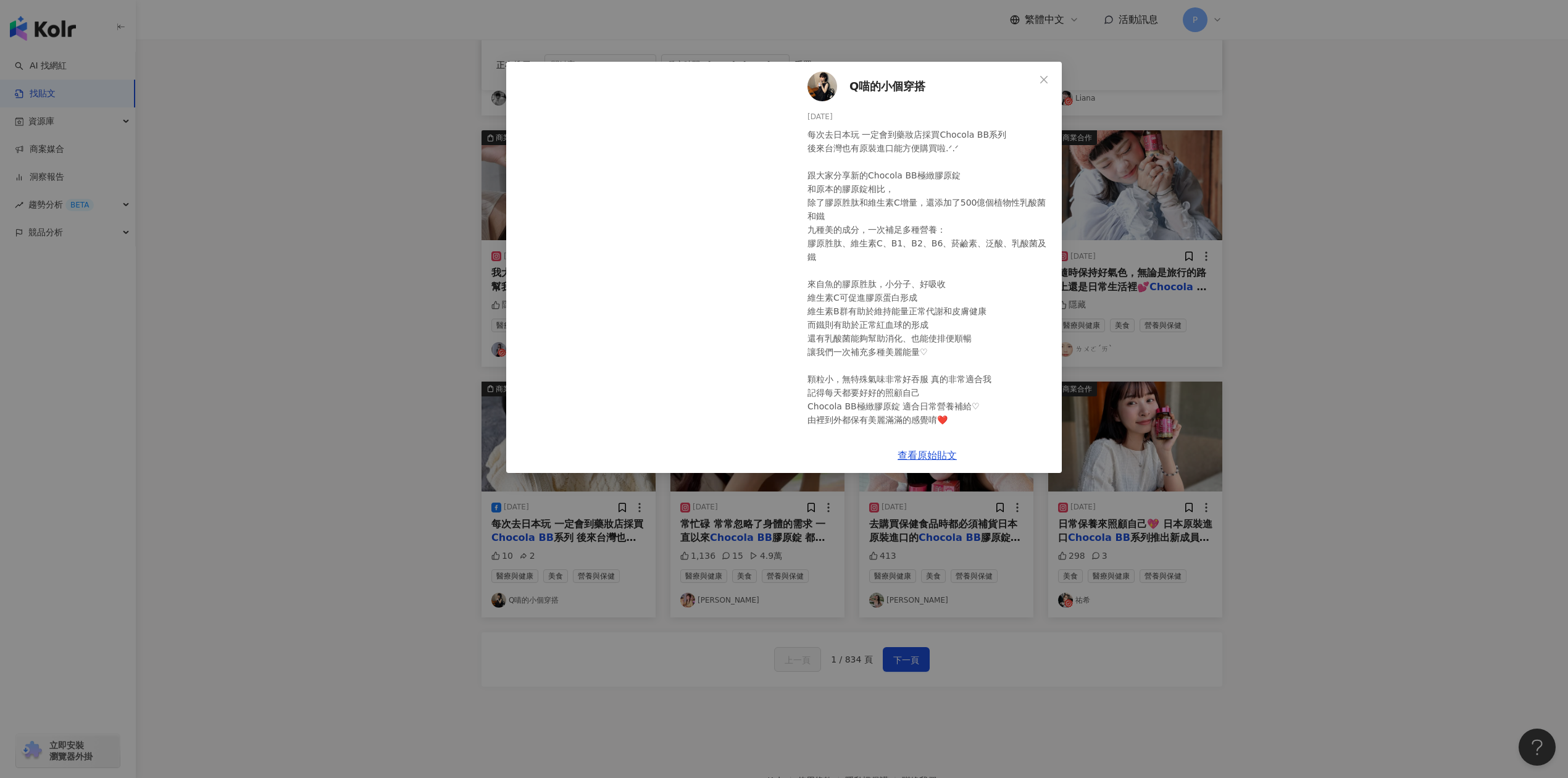
click at [1295, 312] on div "Q喵的小個穿搭 [DATE] 10 2 查看原始貼文" at bounding box center [784, 389] width 1568 height 778
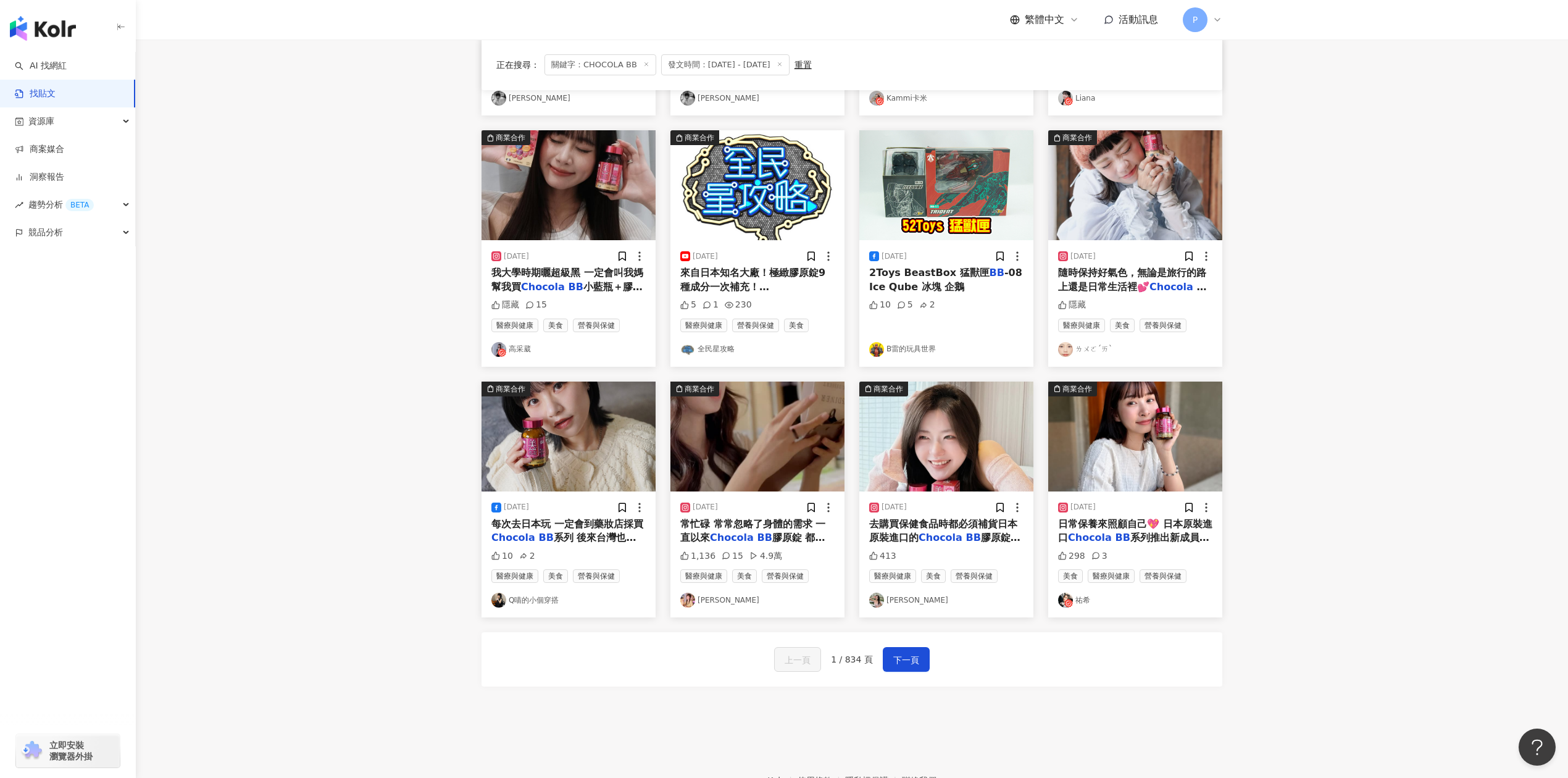
click at [932, 539] on mark "Chocola" at bounding box center [940, 537] width 43 height 12
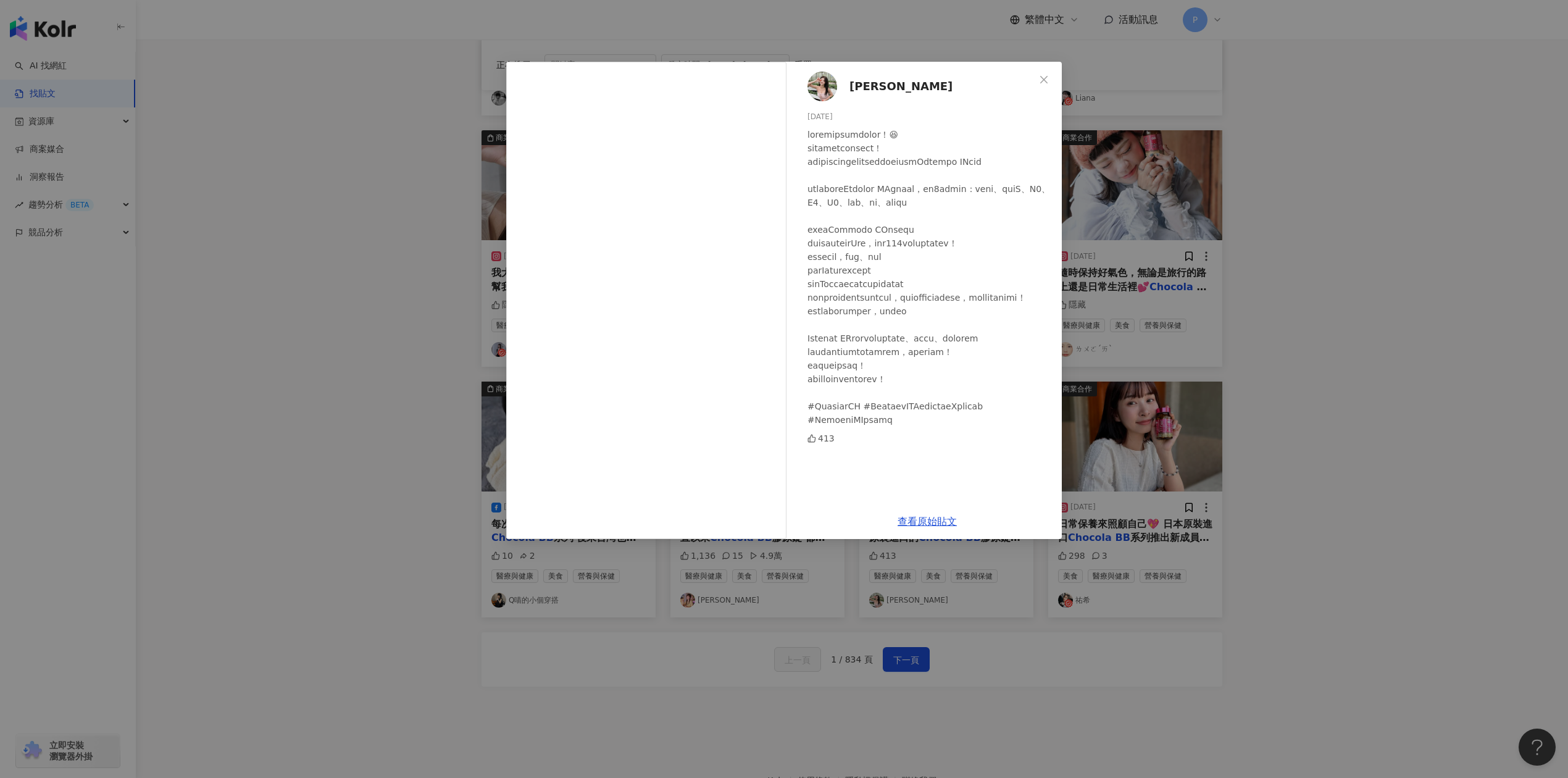
scroll to position [23, 0]
